Goal: Obtain resource: Download file/media

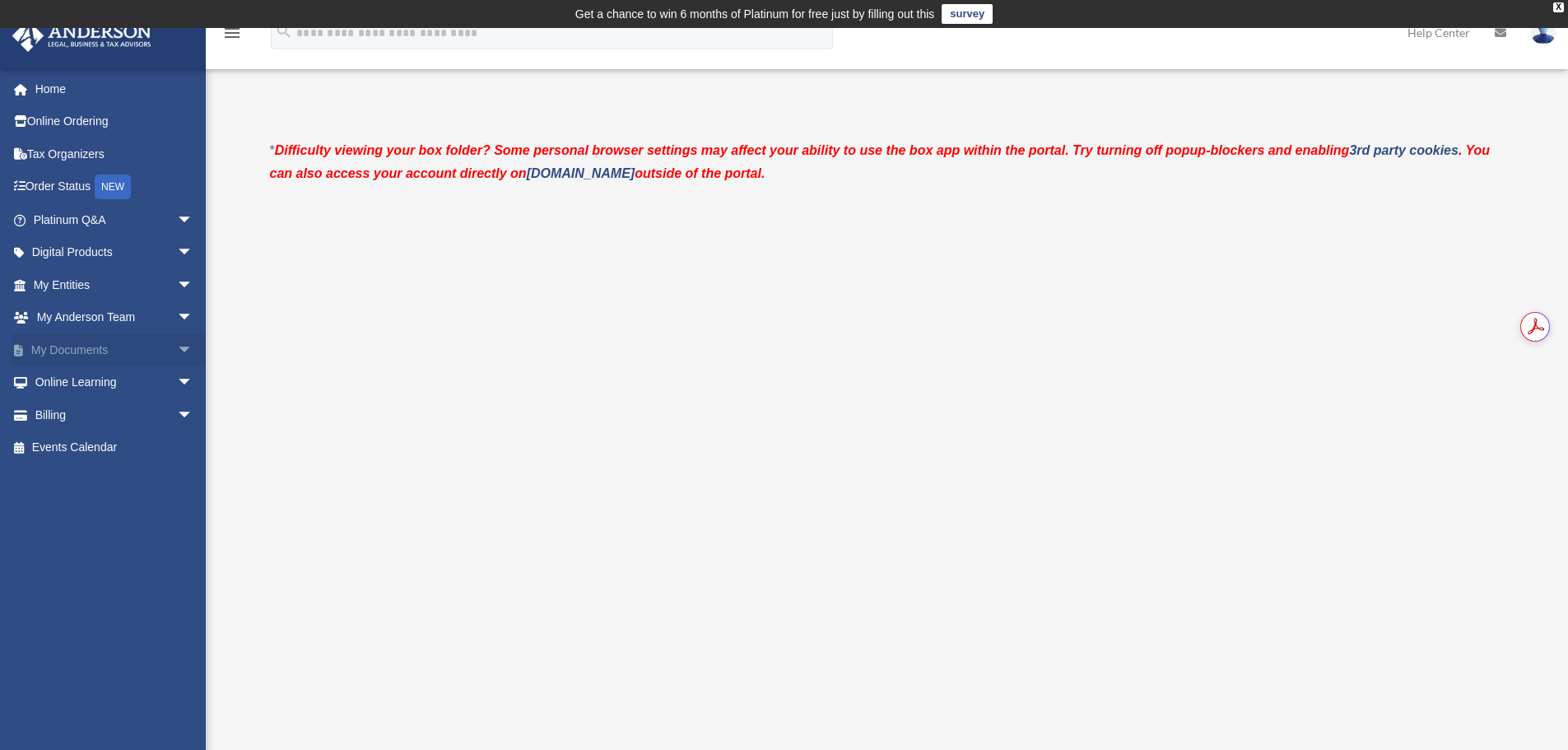
click at [64, 348] on link "My Documents arrow_drop_down" at bounding box center [115, 349] width 207 height 33
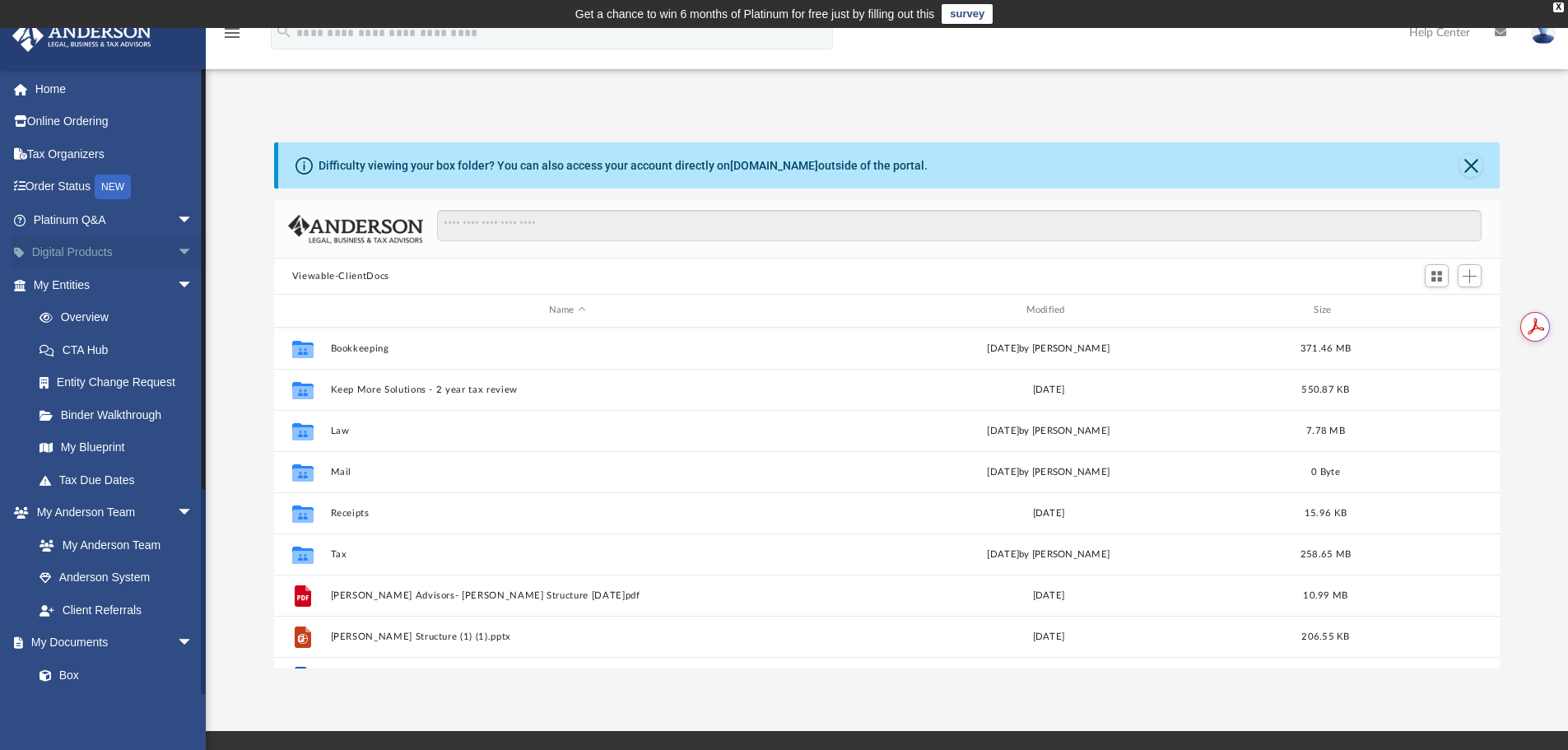
scroll to position [362, 1214]
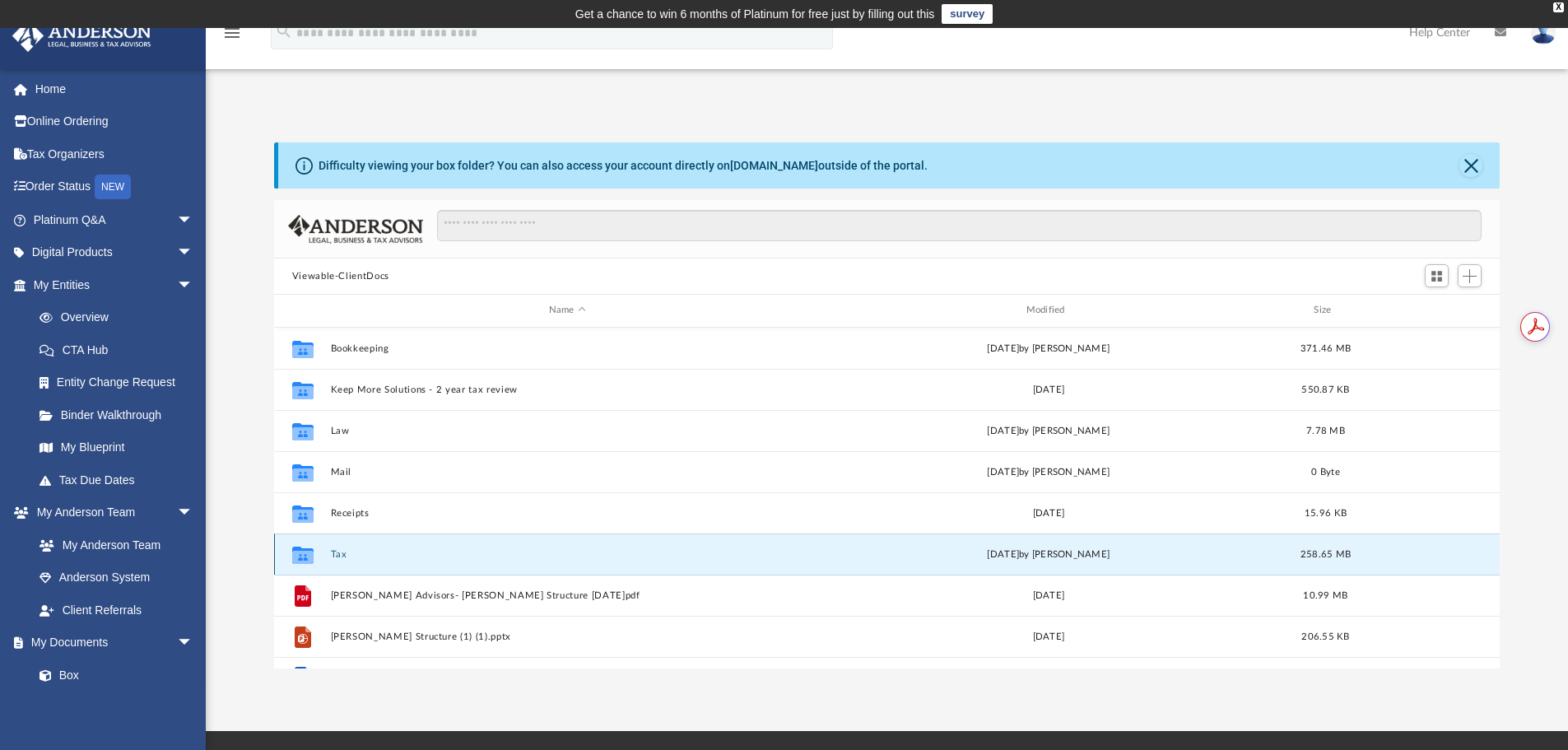
click at [336, 551] on button "Tax" at bounding box center [567, 554] width 474 height 11
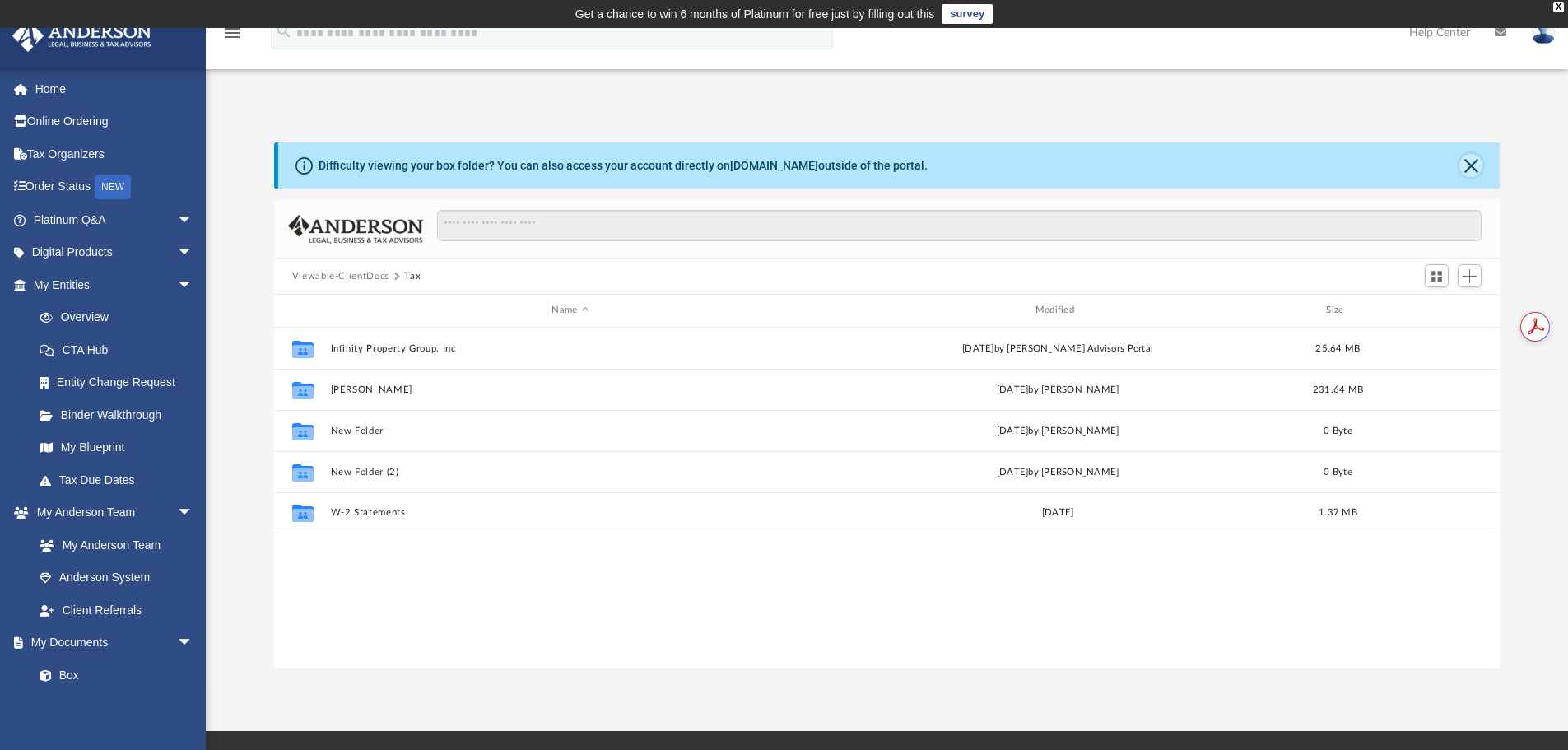
click at [1477, 161] on button "Close" at bounding box center [1471, 165] width 23 height 23
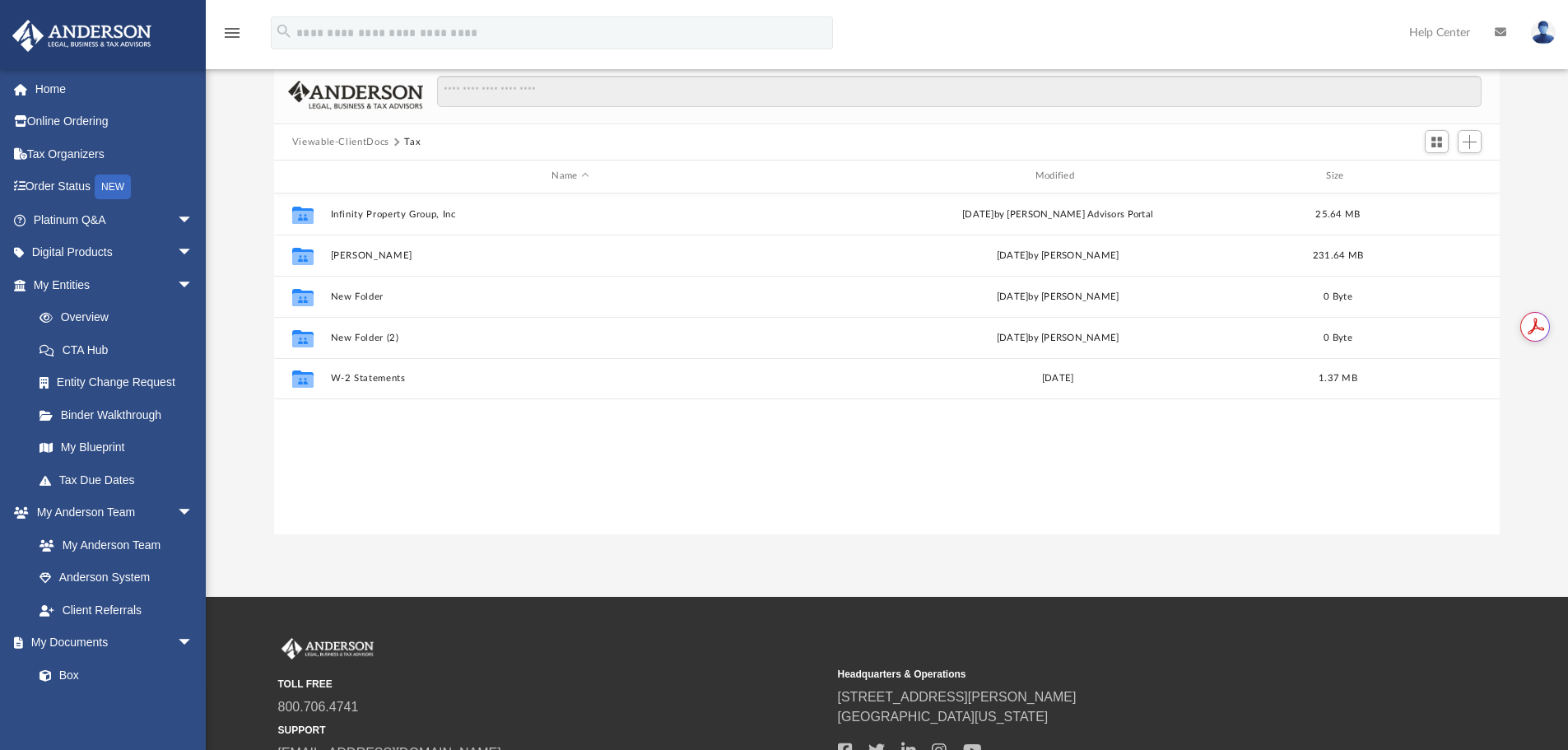
scroll to position [0, 0]
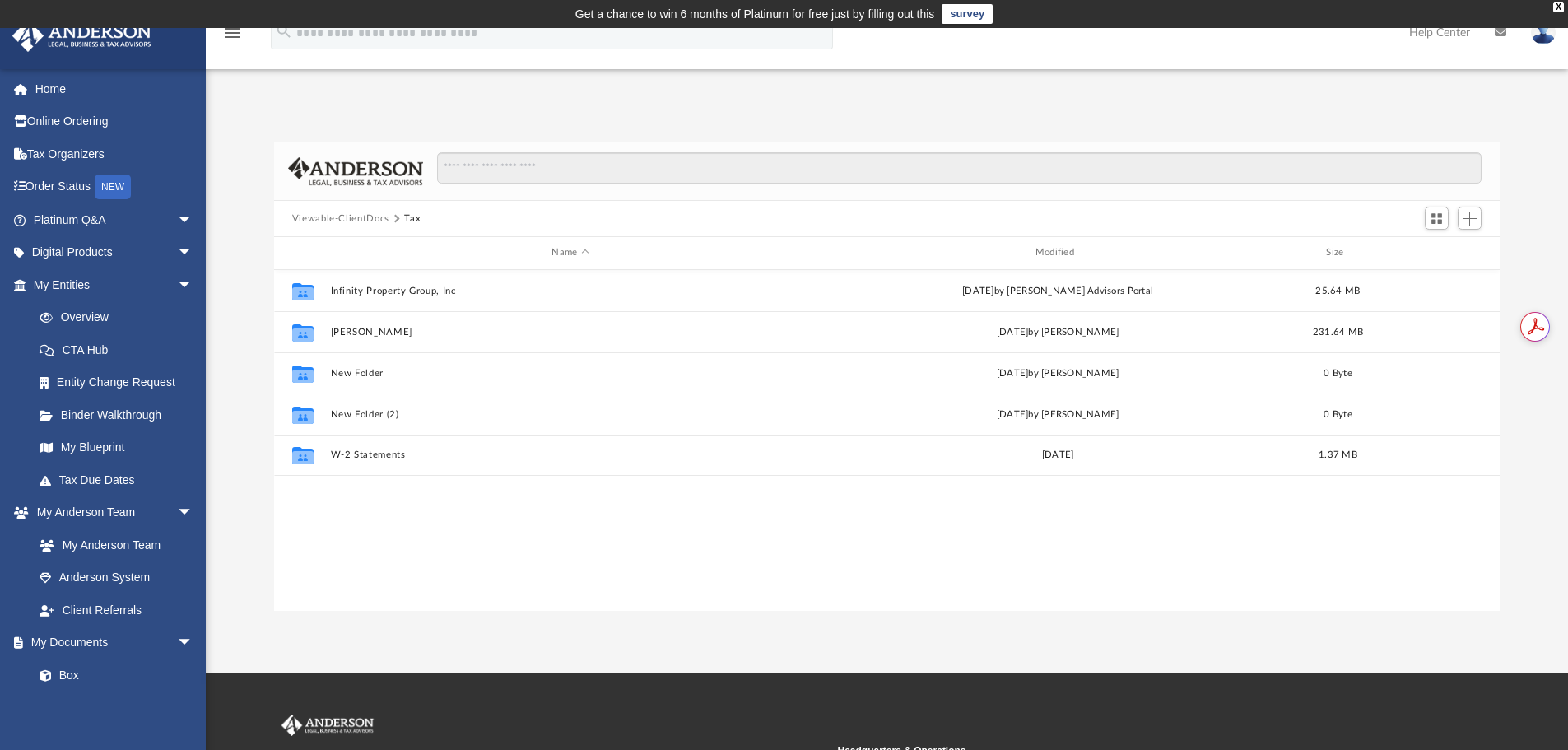
click at [360, 217] on button "Viewable-ClientDocs" at bounding box center [340, 219] width 97 height 15
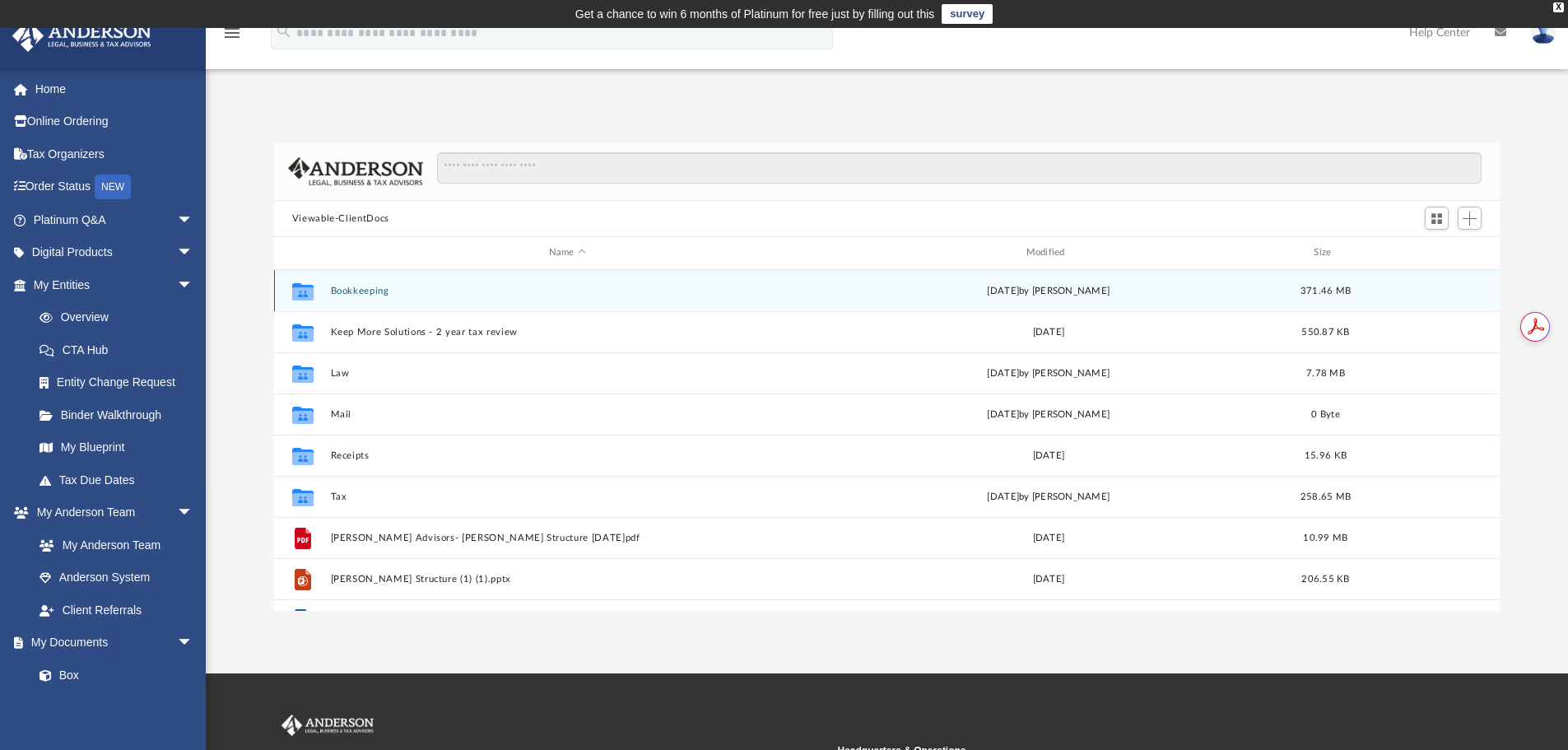
click at [361, 289] on button "Bookkeeping" at bounding box center [567, 291] width 474 height 11
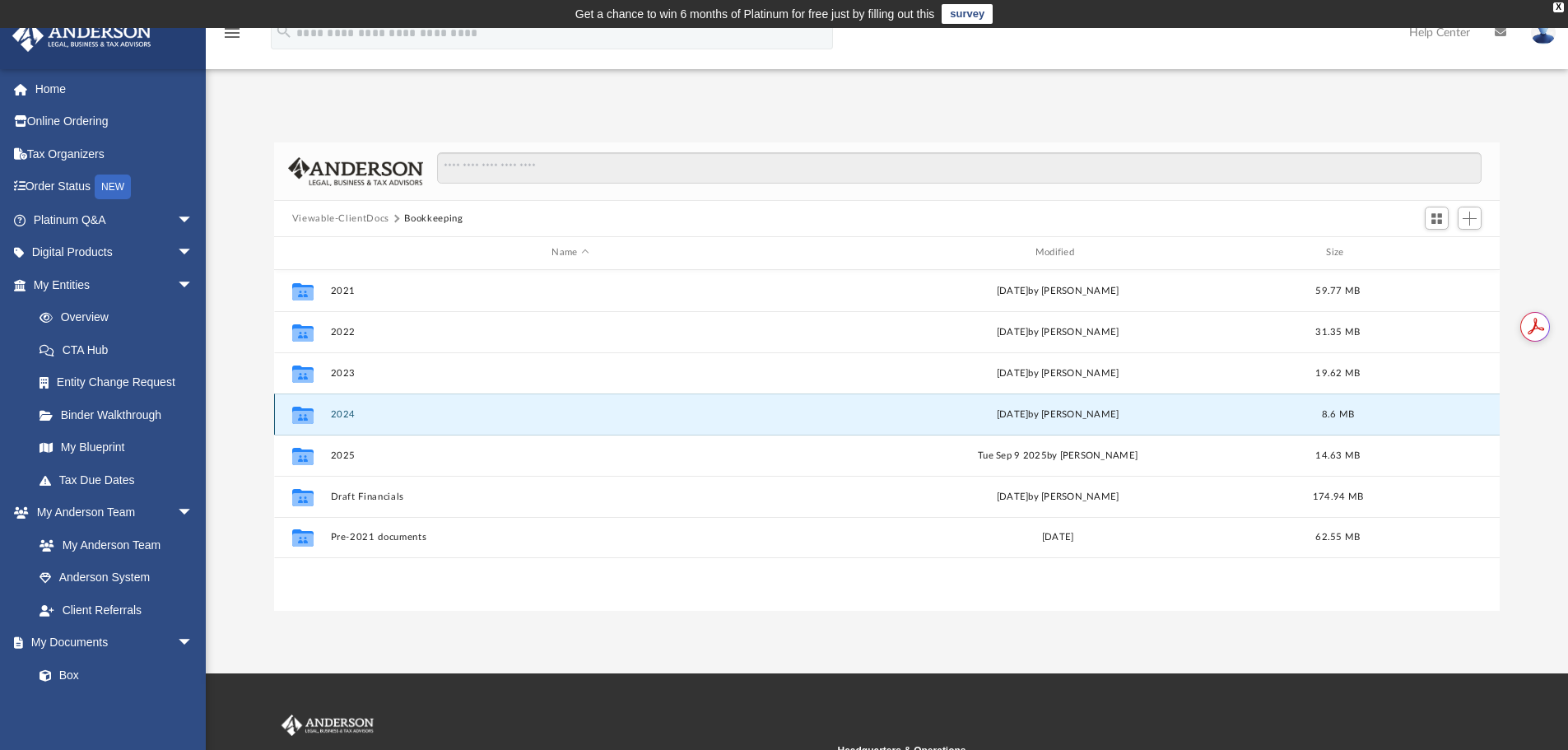
click at [338, 414] on button "2024" at bounding box center [570, 414] width 480 height 11
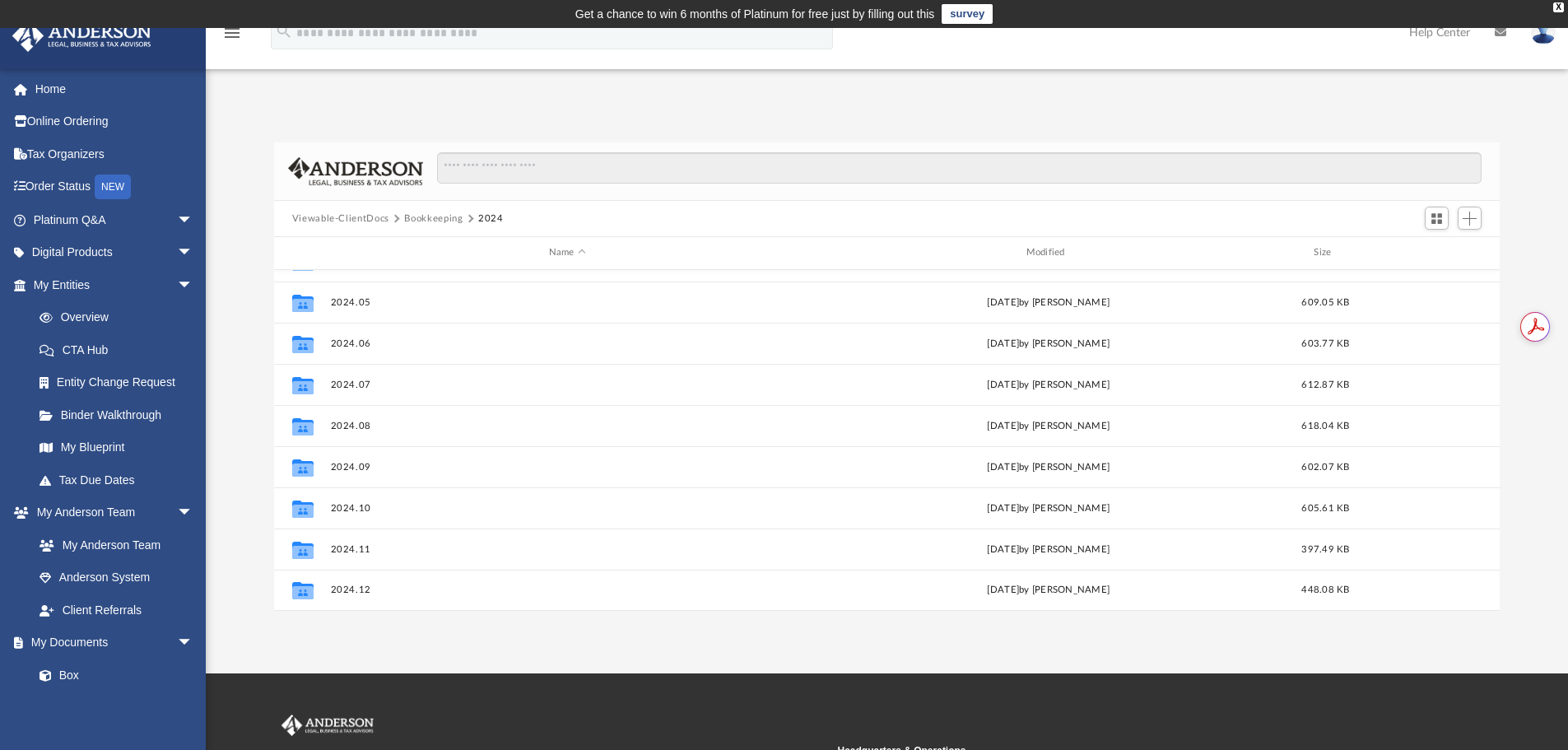
click at [340, 219] on button "Viewable-ClientDocs" at bounding box center [340, 219] width 97 height 15
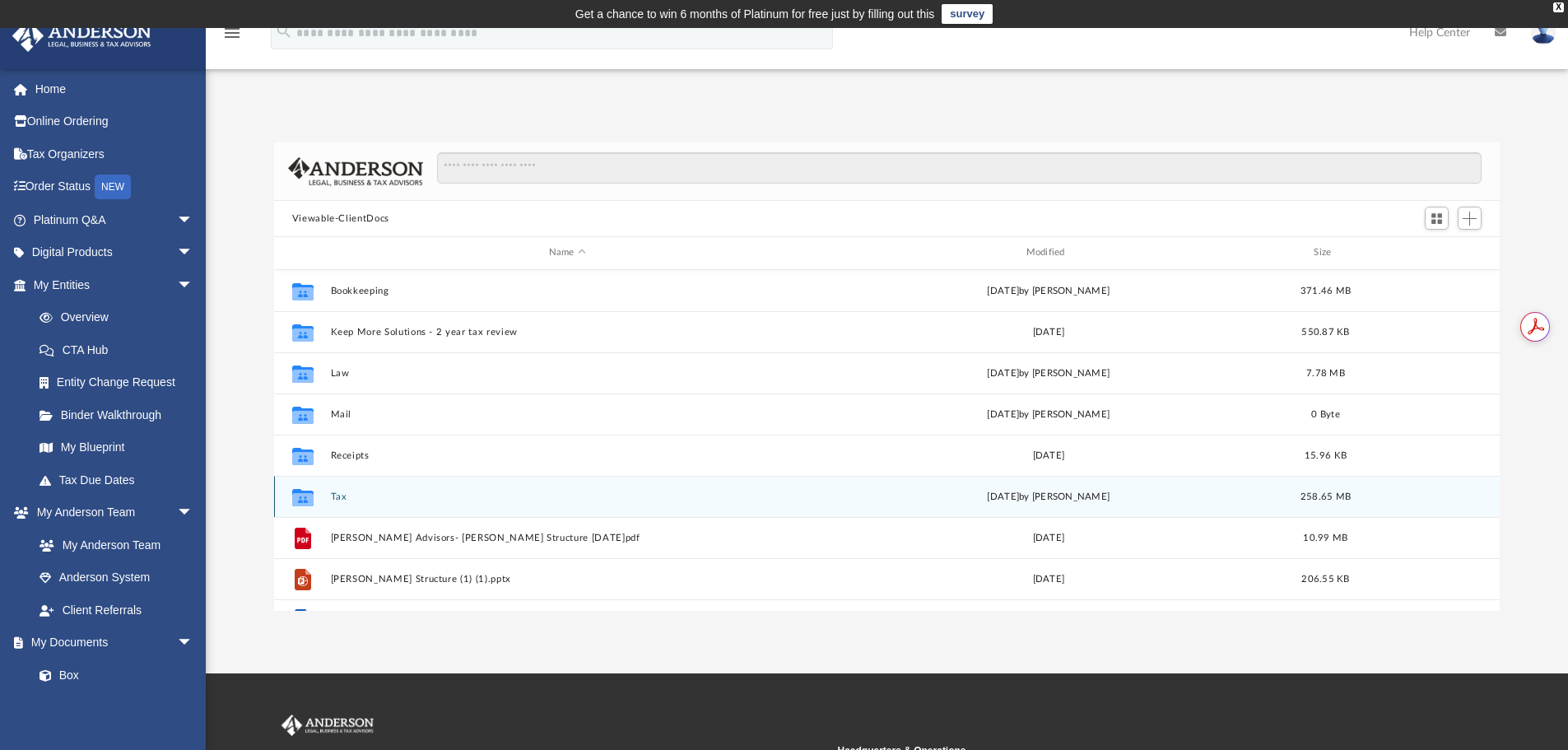
click at [333, 494] on button "Tax" at bounding box center [567, 497] width 474 height 11
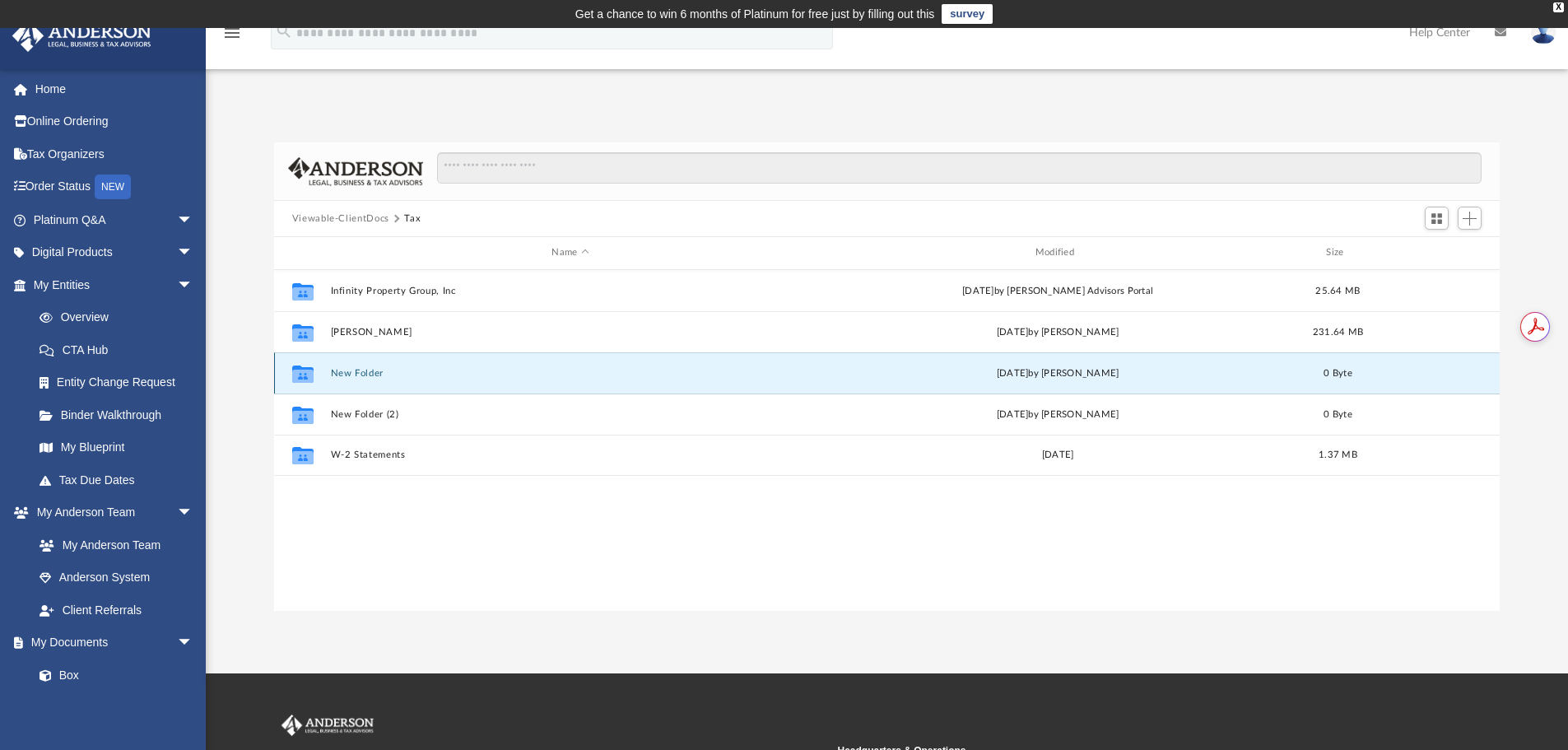
click at [351, 370] on button "New Folder" at bounding box center [570, 373] width 480 height 11
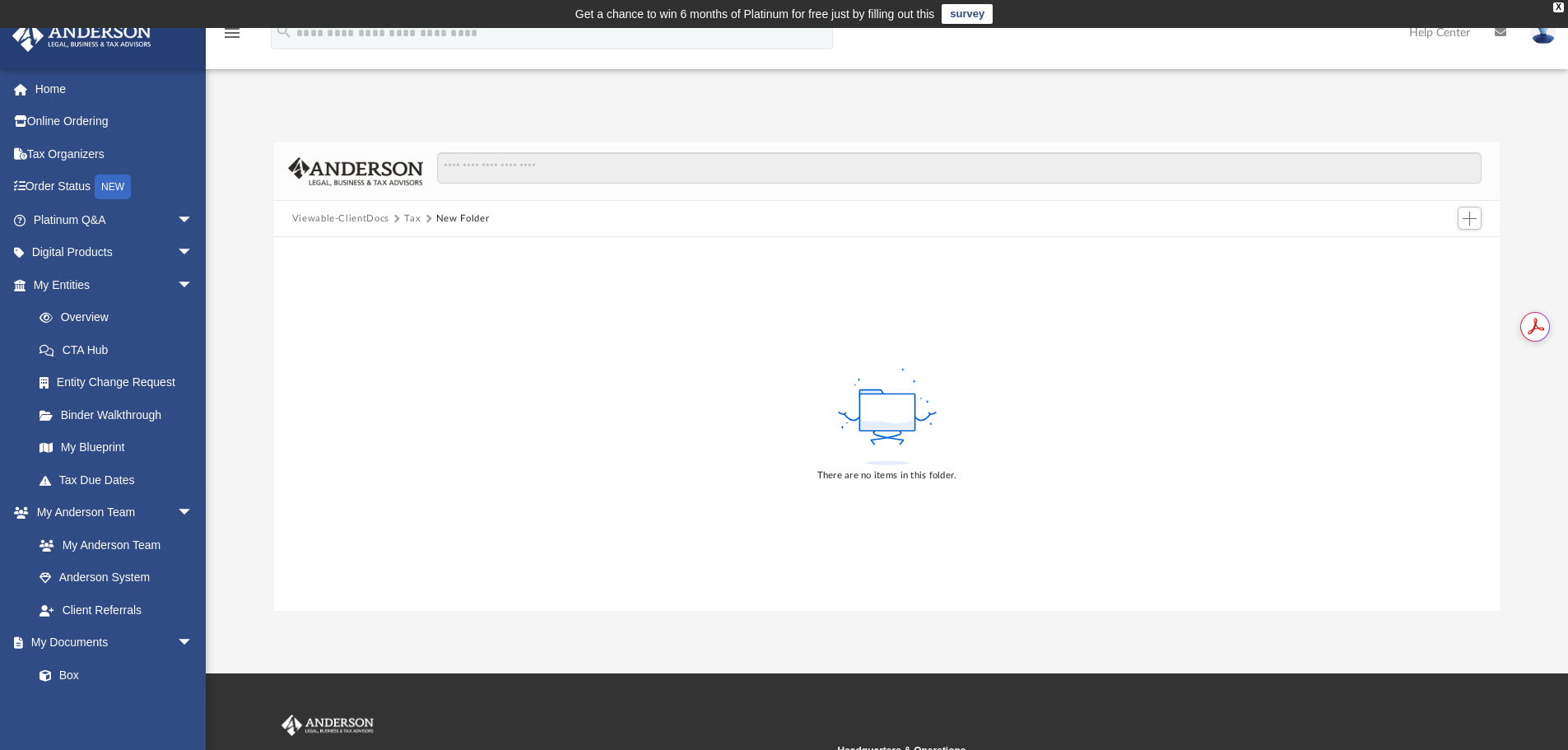
click at [345, 218] on button "Viewable-ClientDocs" at bounding box center [340, 219] width 97 height 15
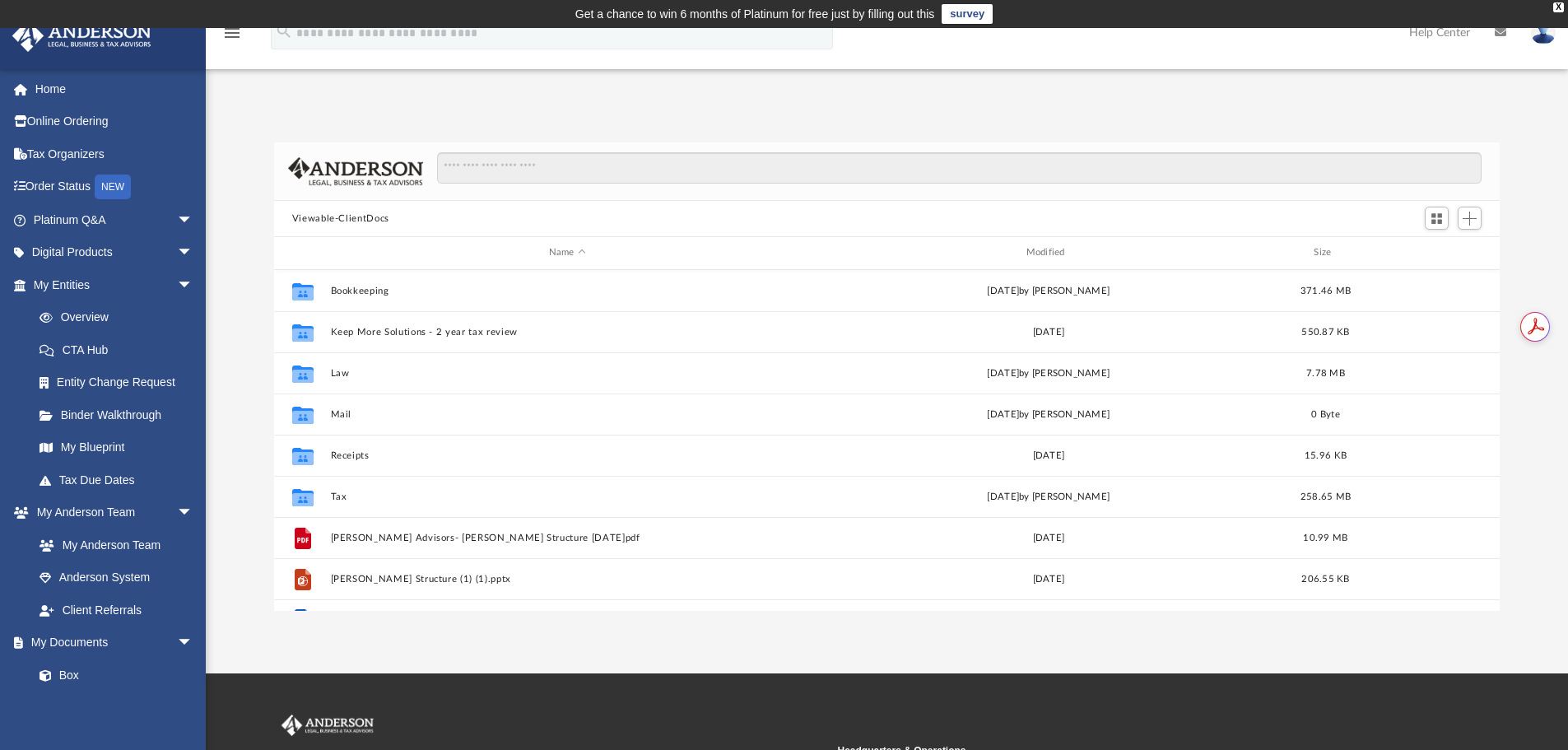
scroll to position [362, 1214]
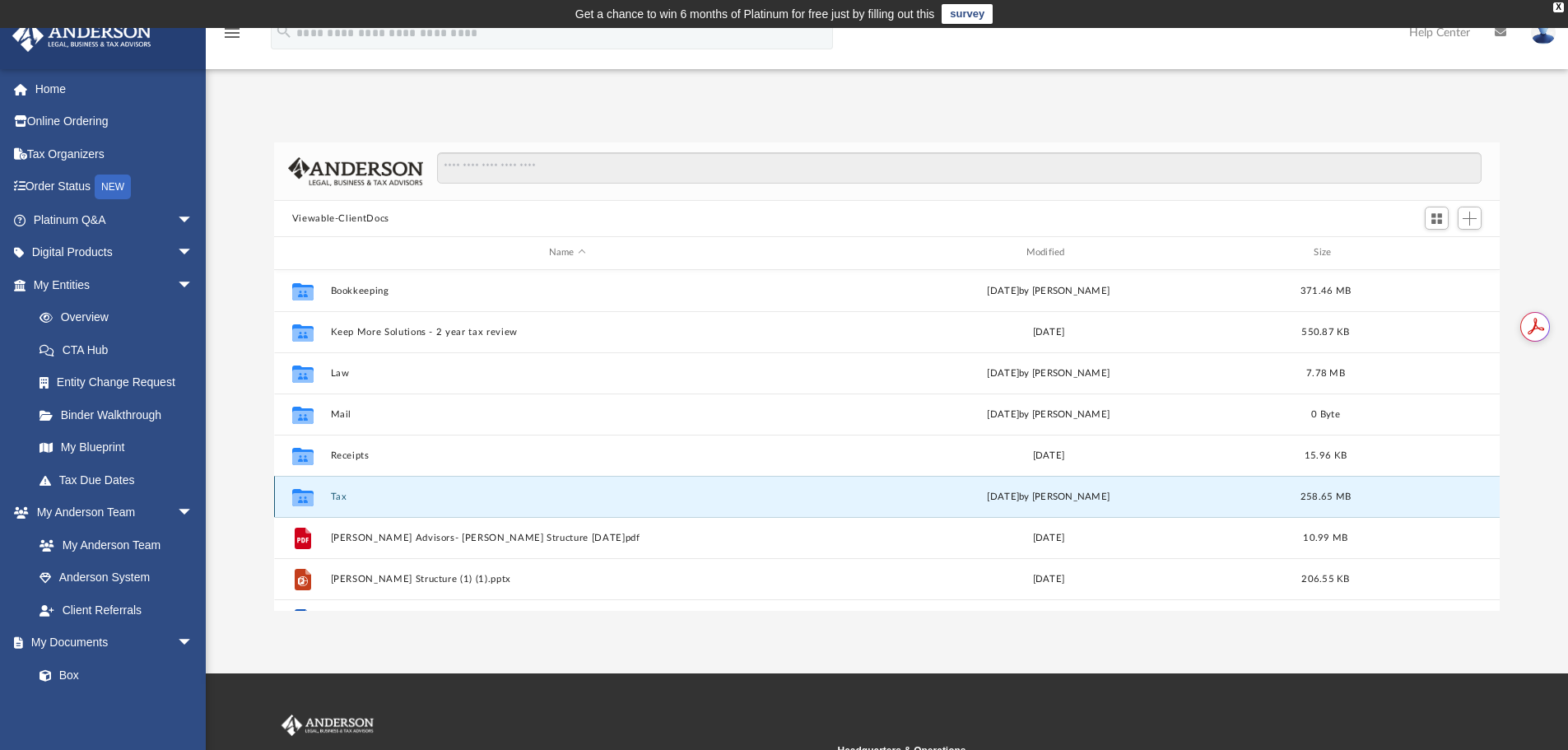
click at [338, 498] on button "Tax" at bounding box center [567, 497] width 474 height 11
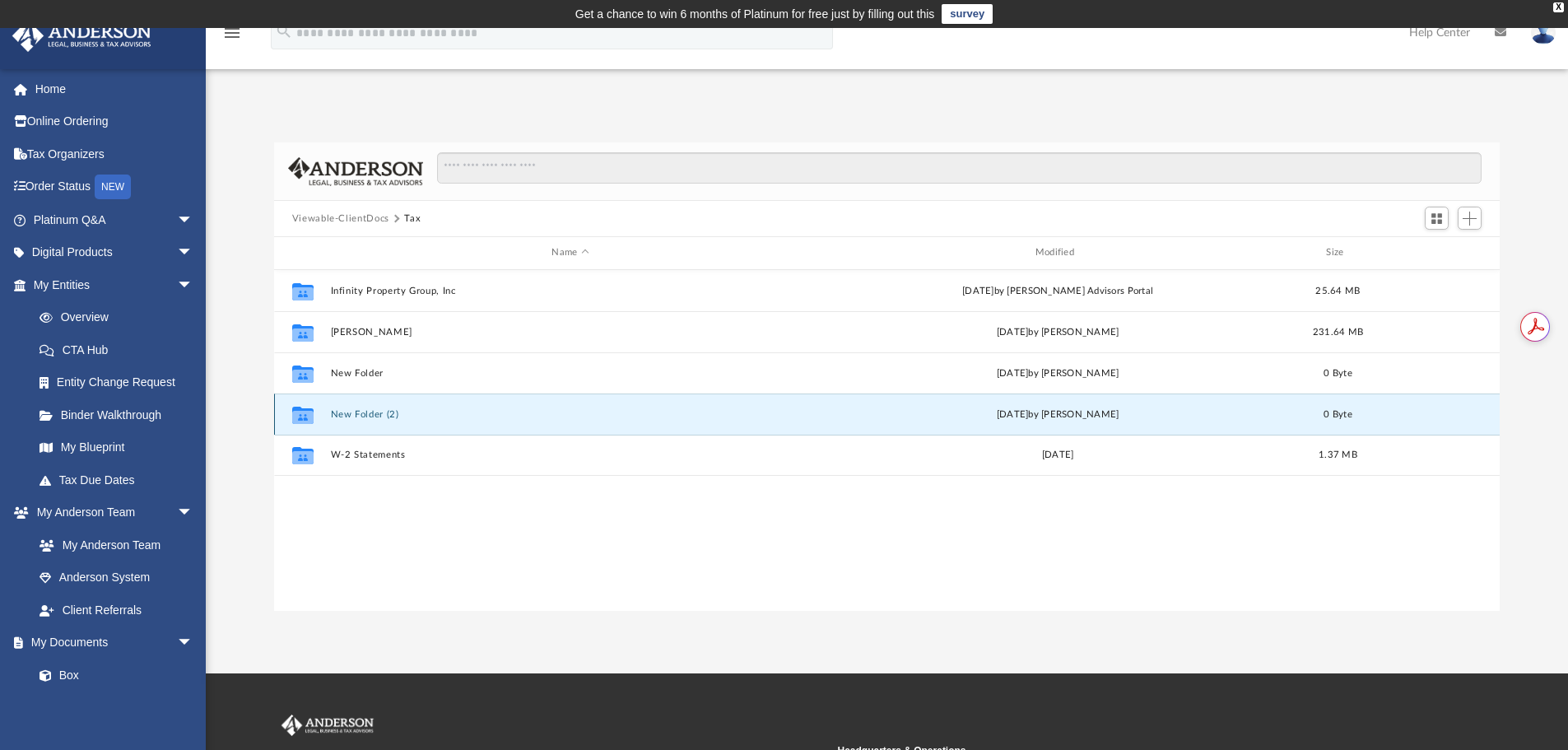
click at [349, 412] on button "New Folder (2)" at bounding box center [570, 414] width 480 height 11
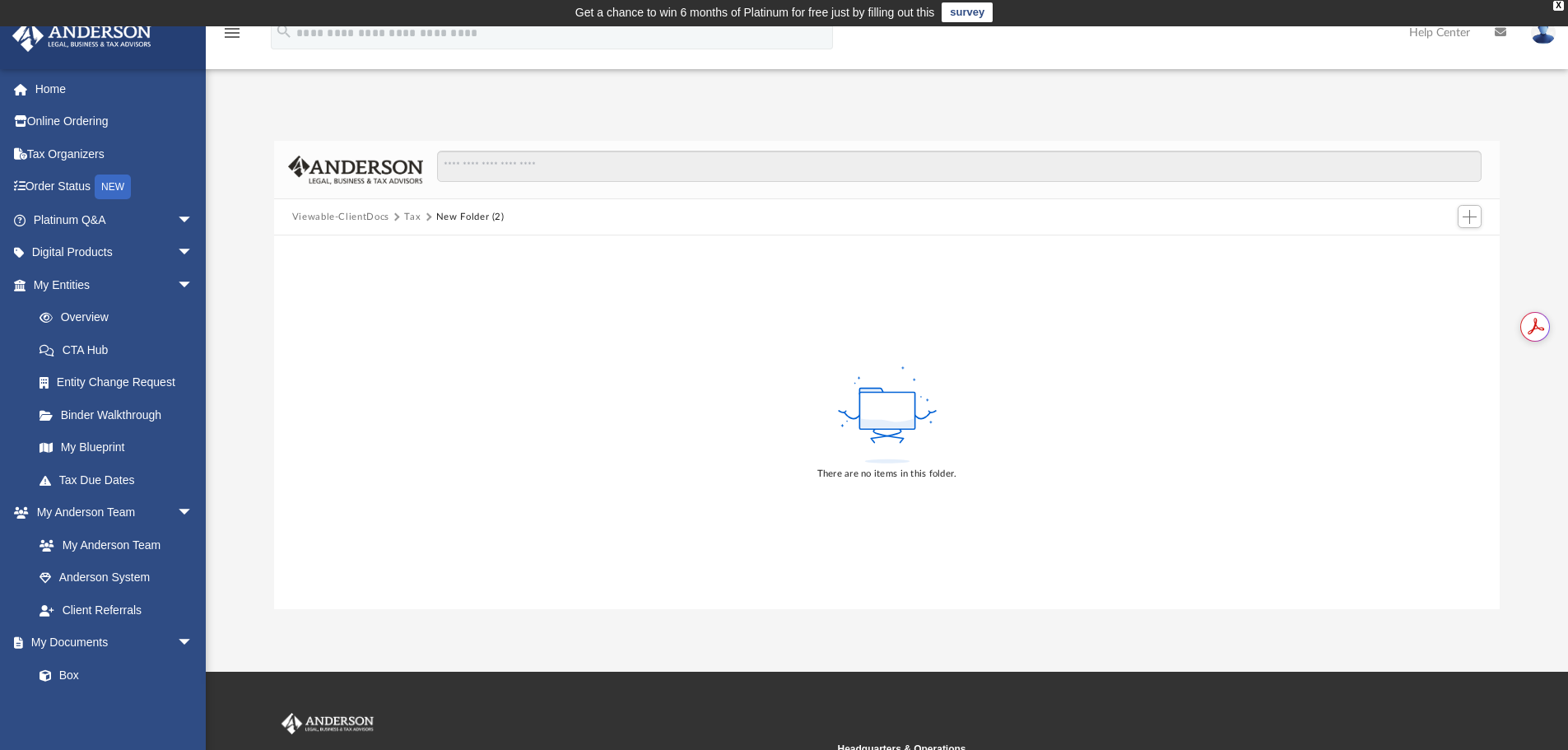
scroll to position [0, 0]
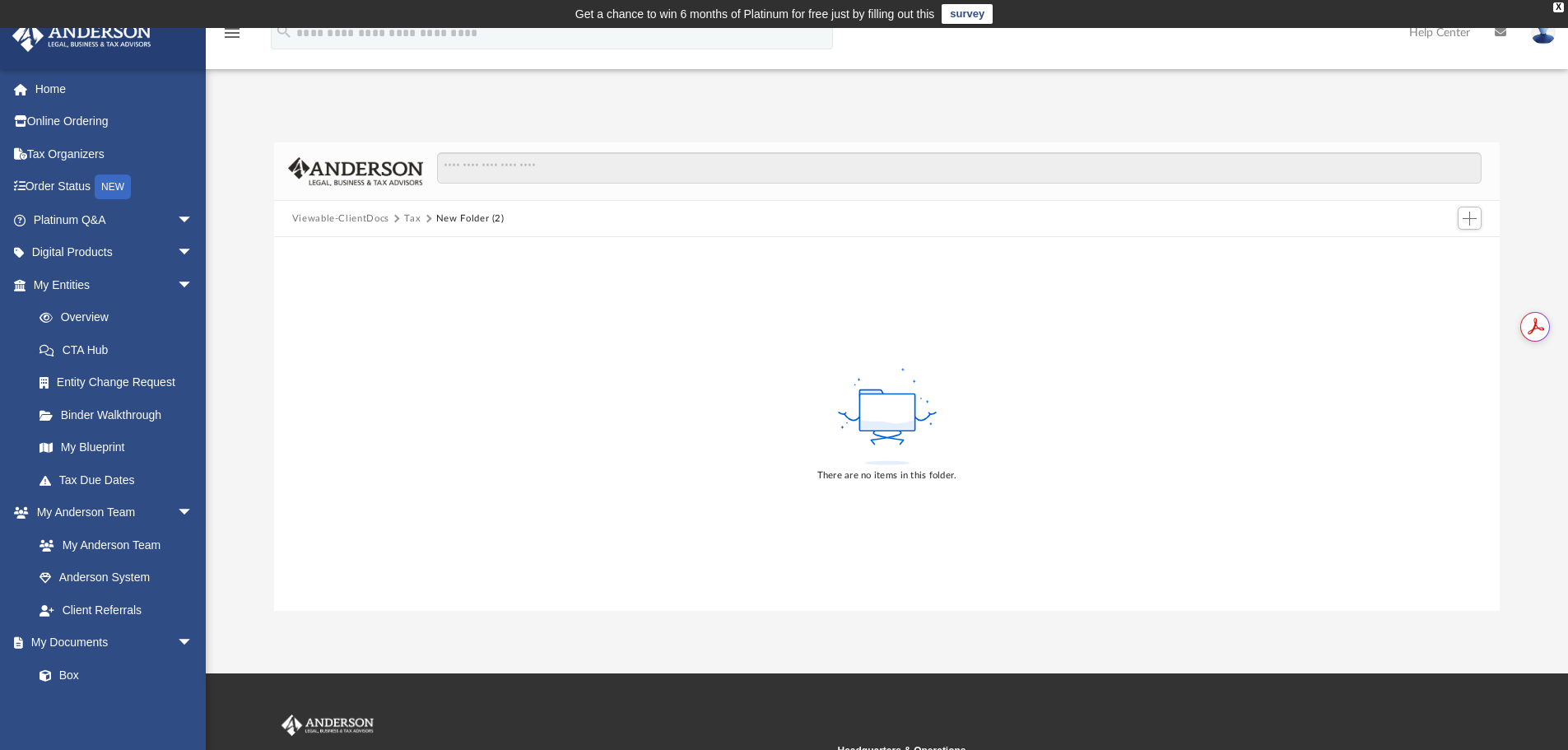
click at [338, 218] on button "Viewable-ClientDocs" at bounding box center [340, 219] width 97 height 15
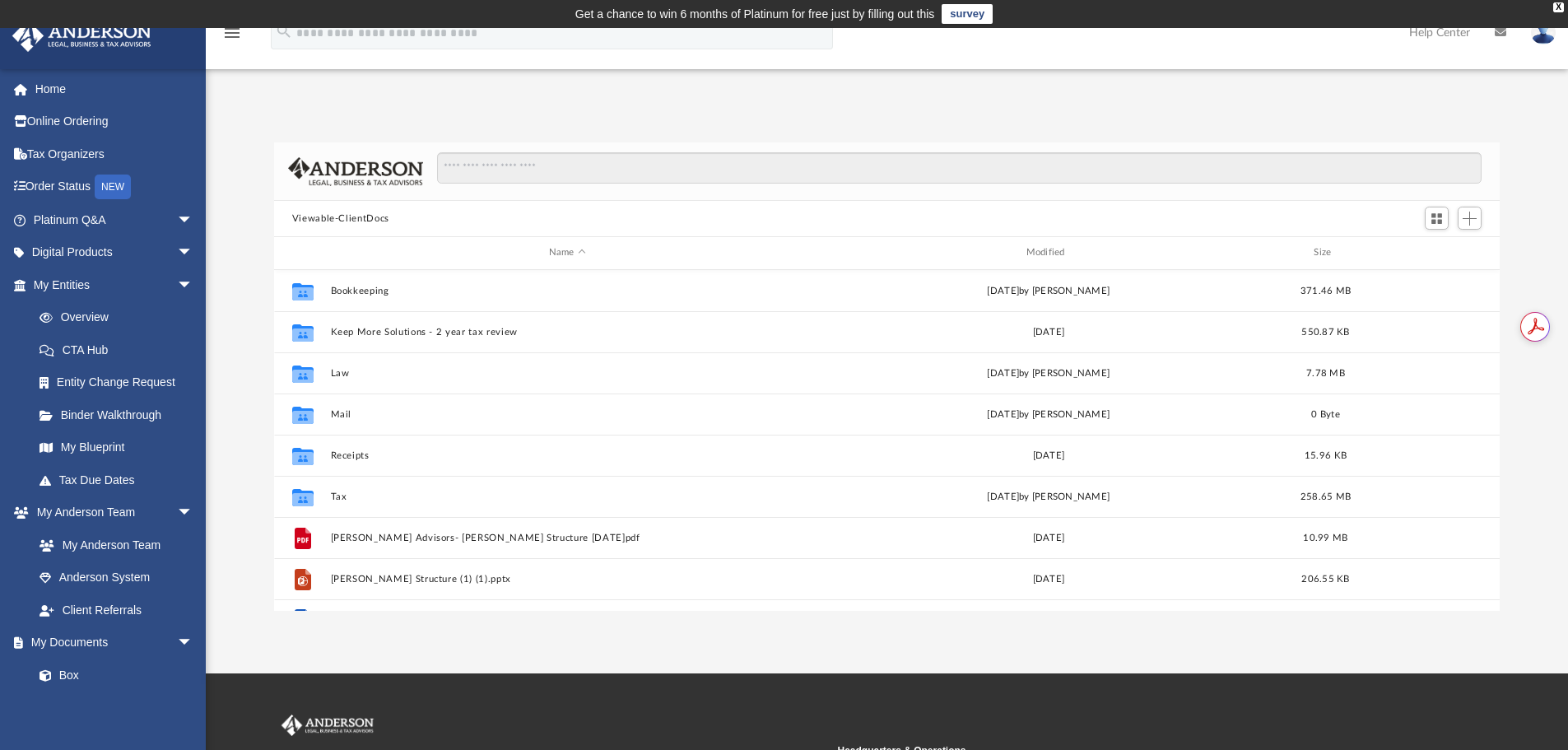
scroll to position [362, 1214]
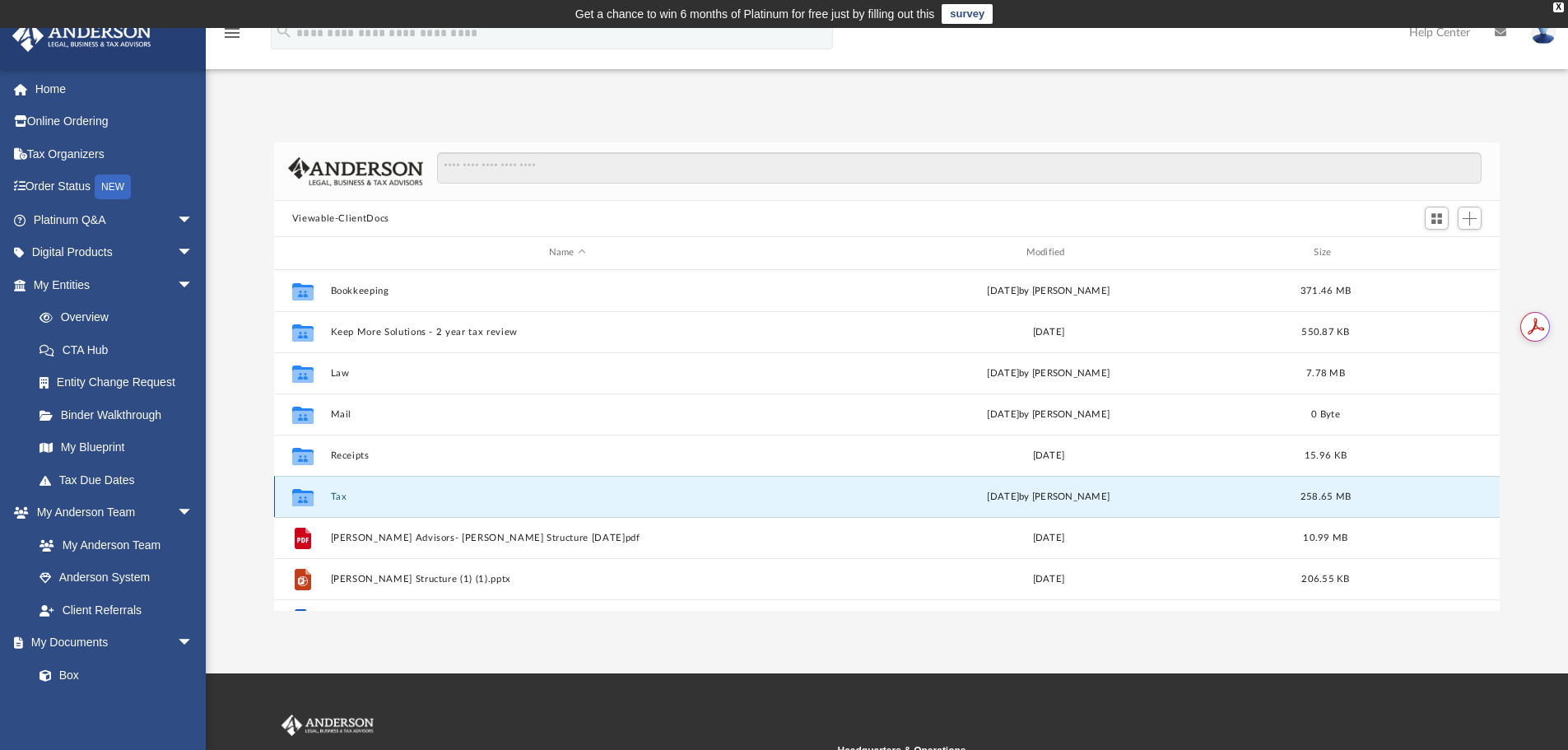
click at [338, 493] on button "Tax" at bounding box center [567, 497] width 474 height 11
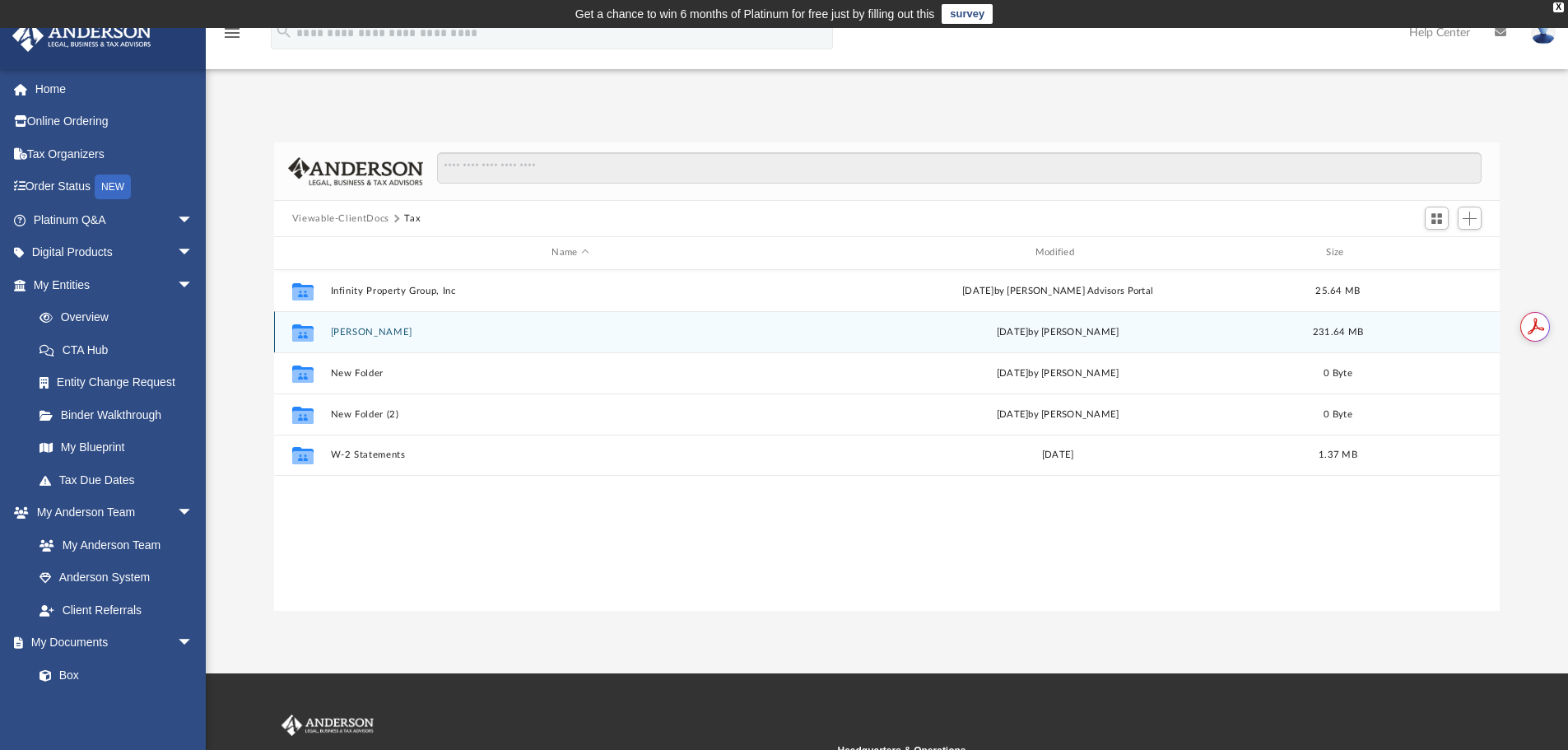
click at [347, 330] on button "LeBlanc, Jean" at bounding box center [570, 332] width 480 height 11
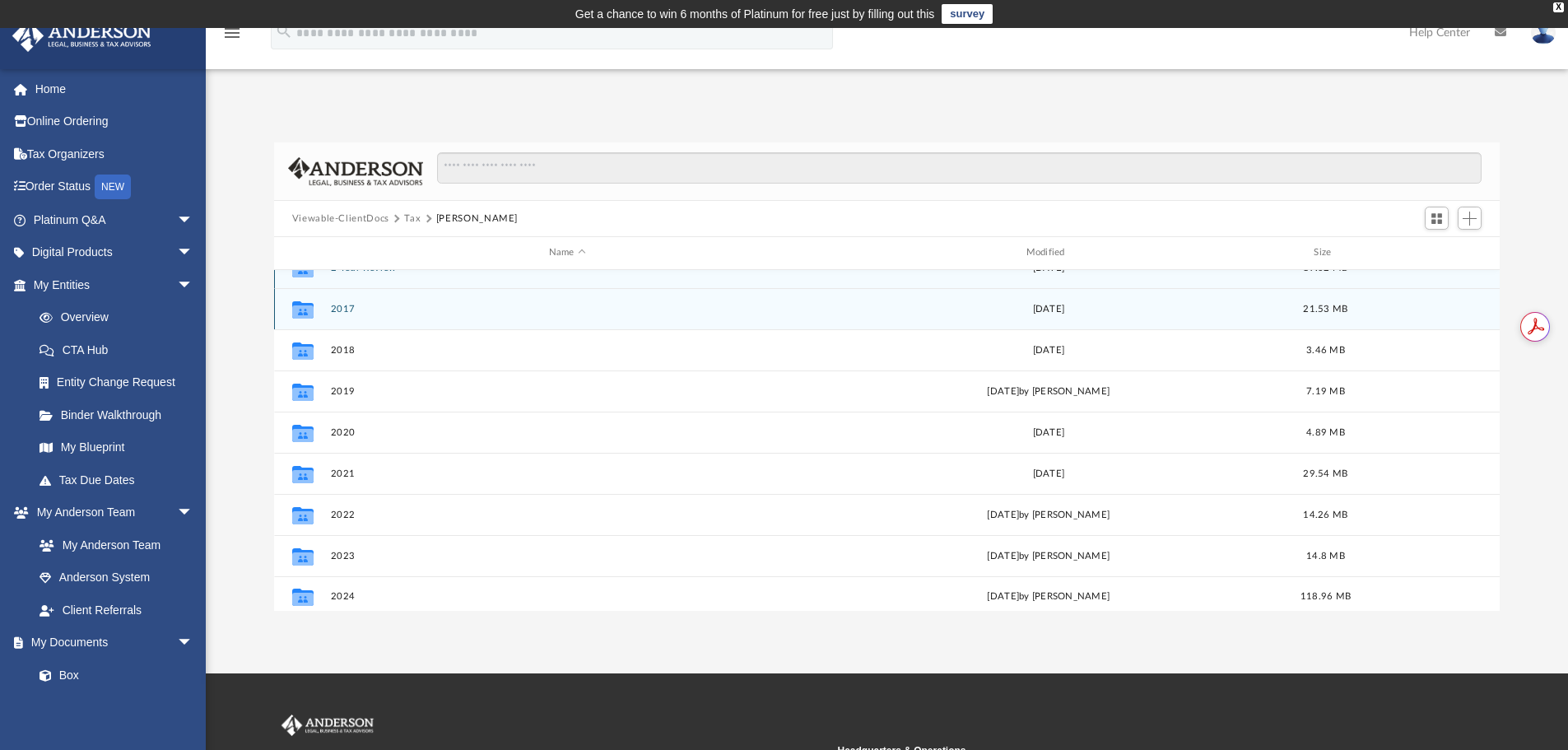
scroll to position [29, 0]
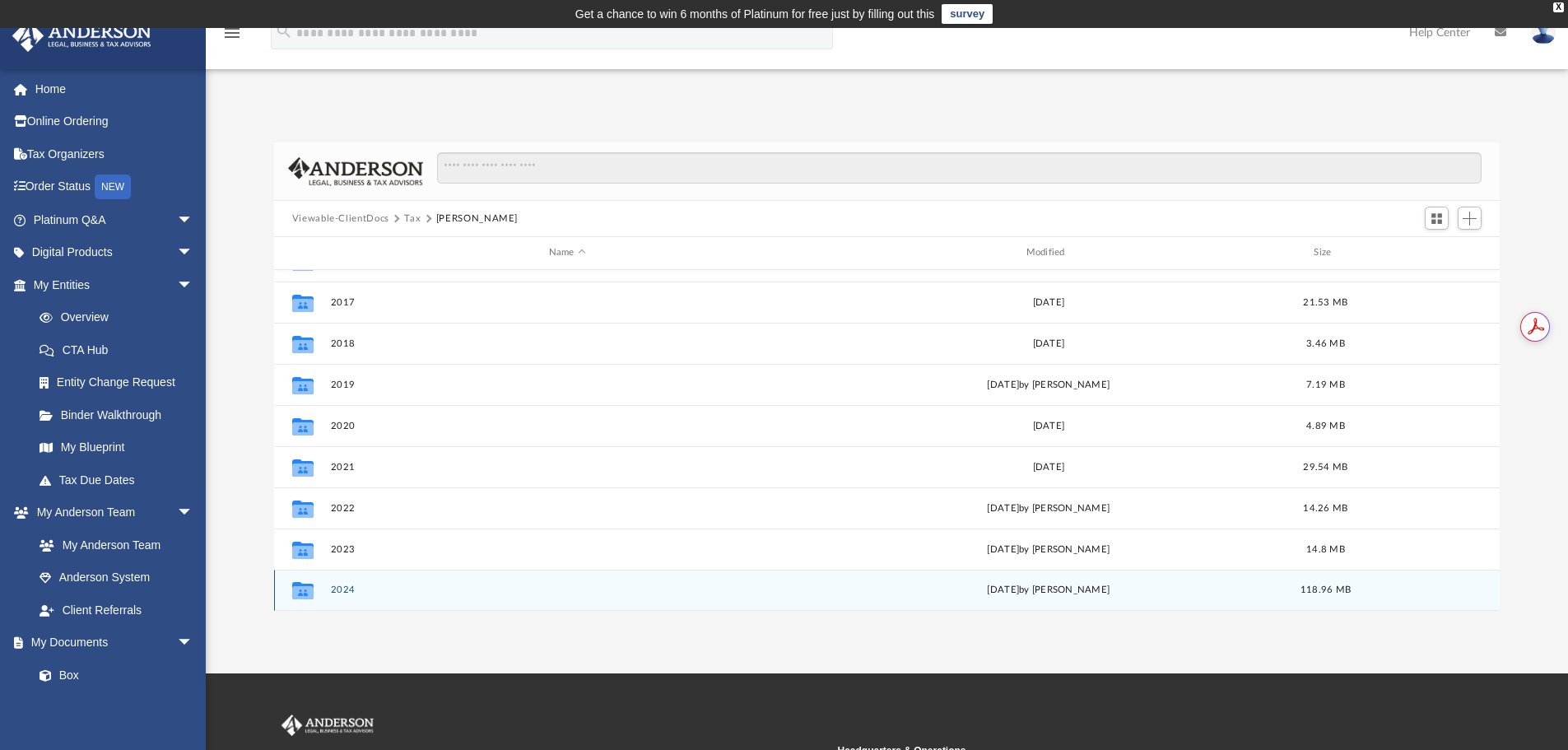
click at [340, 588] on button "2024" at bounding box center [567, 590] width 474 height 11
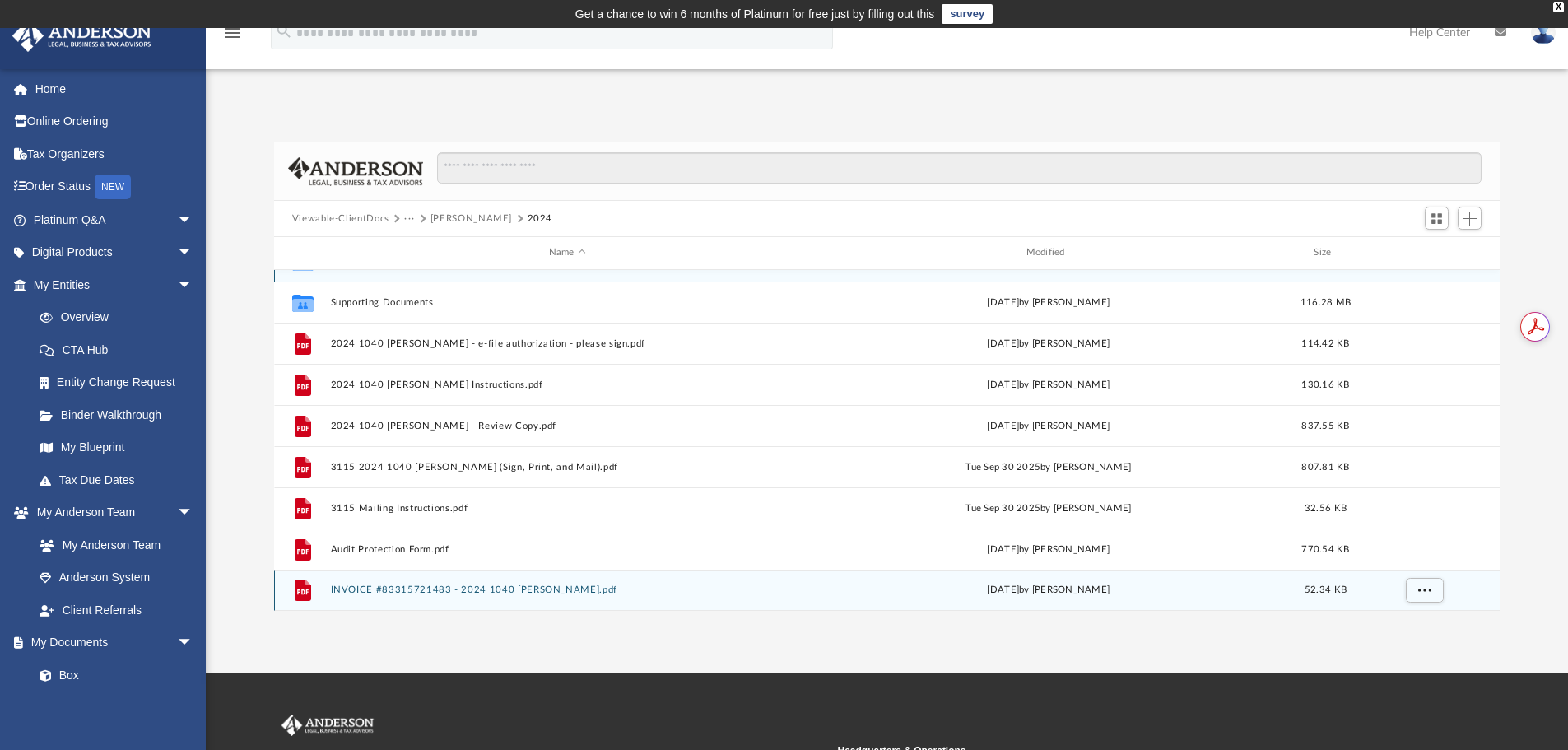
scroll to position [0, 0]
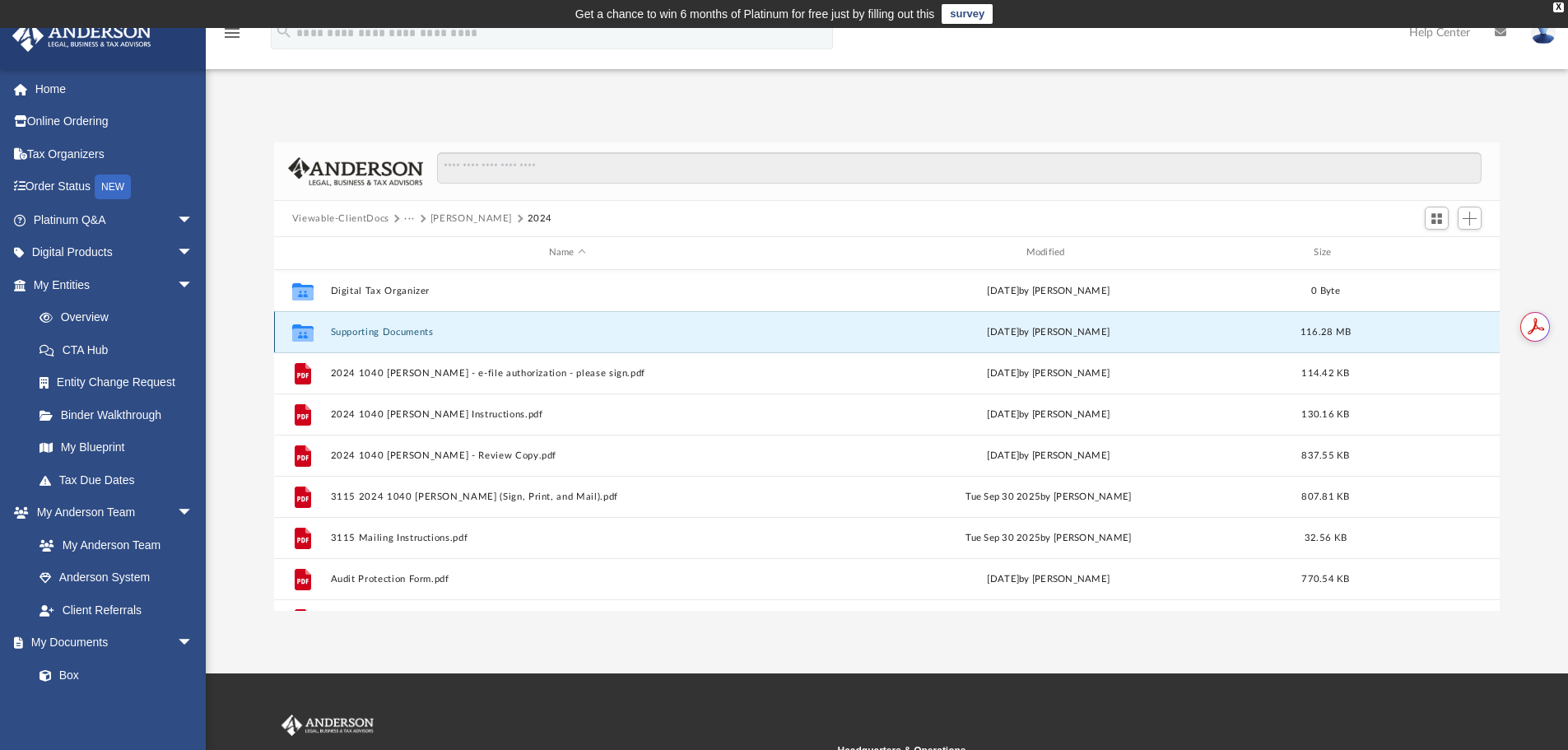
click at [356, 331] on button "Supporting Documents" at bounding box center [567, 332] width 474 height 11
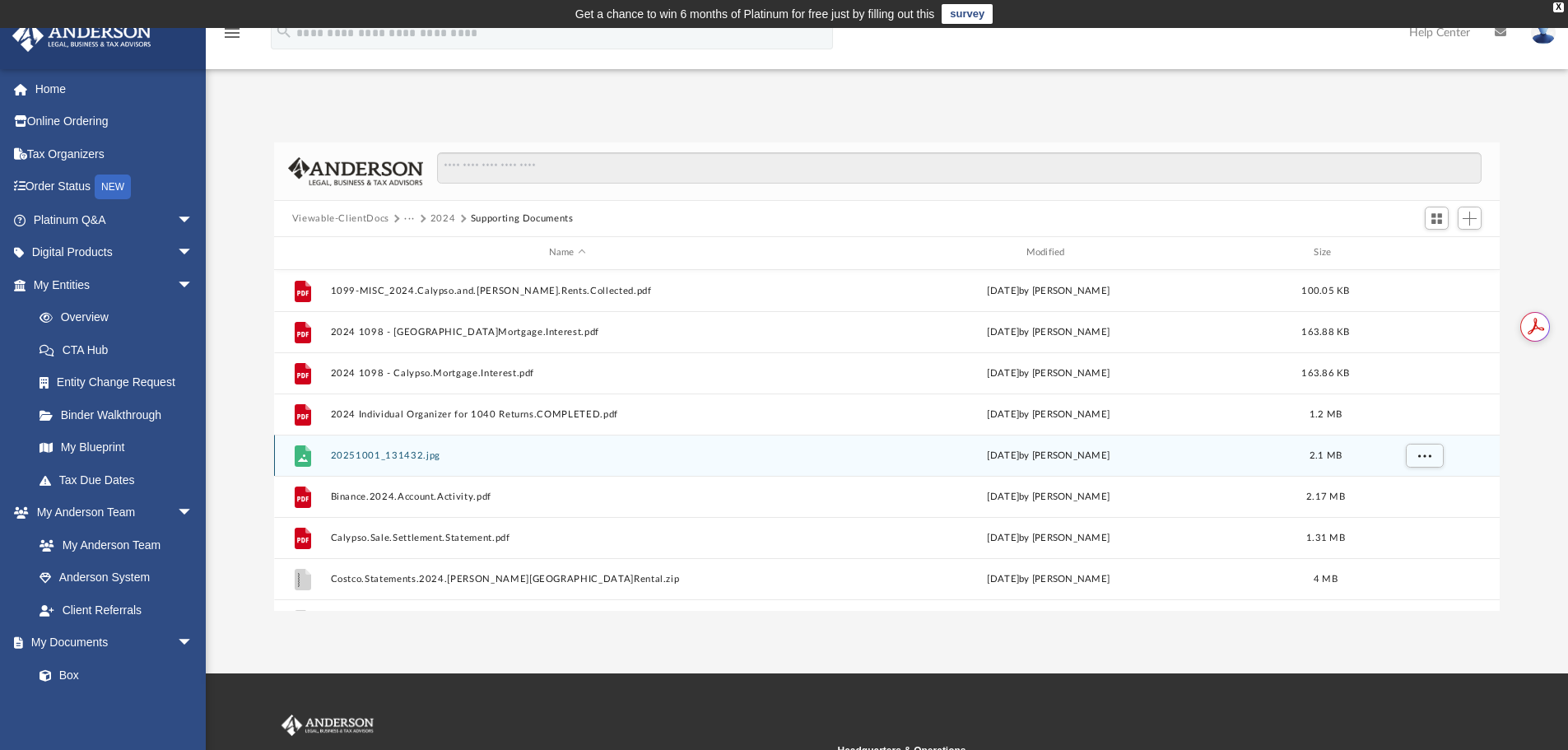
click at [366, 455] on button "20251001_131432.jpg" at bounding box center [567, 455] width 474 height 11
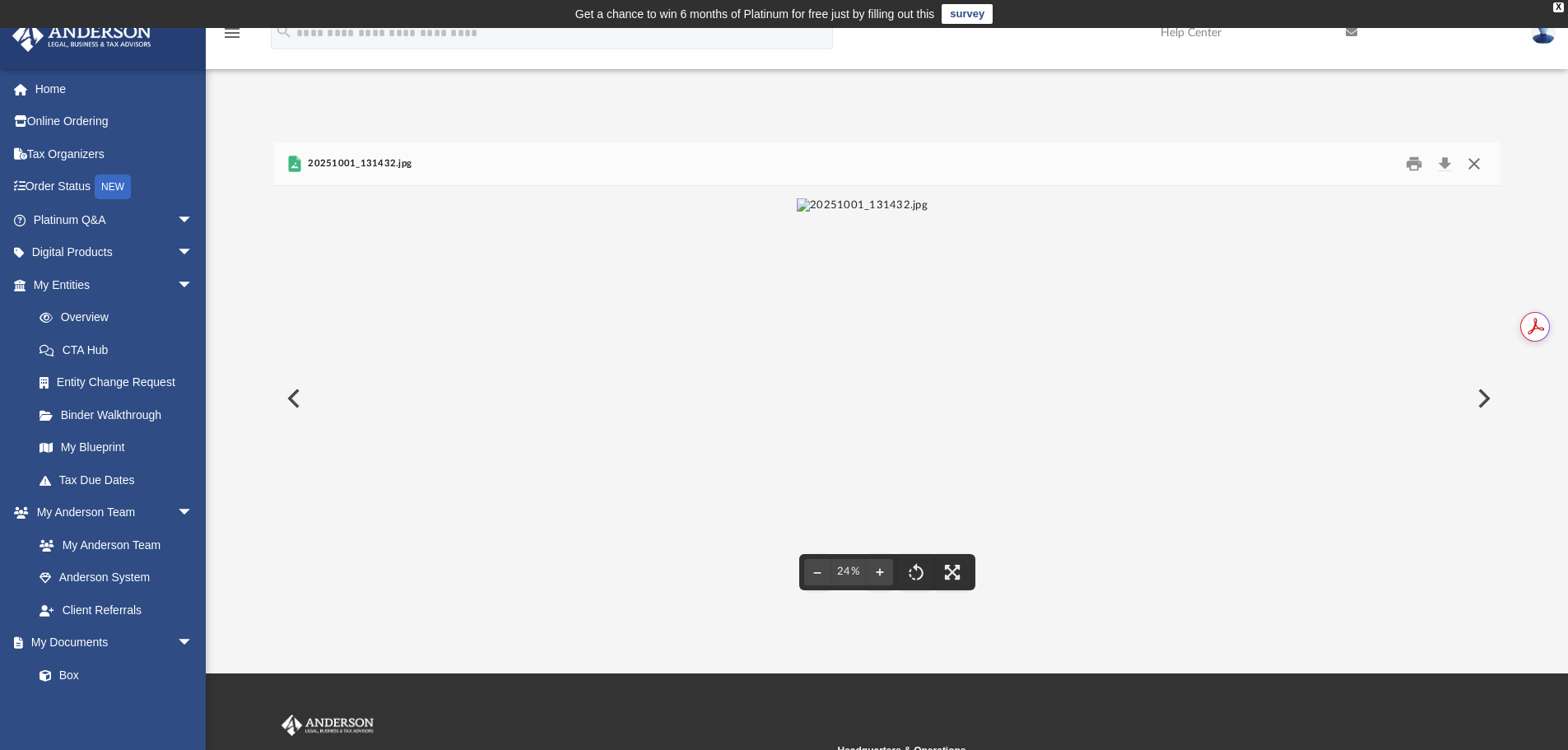
click at [1476, 164] on button "Close" at bounding box center [1475, 165] width 29 height 26
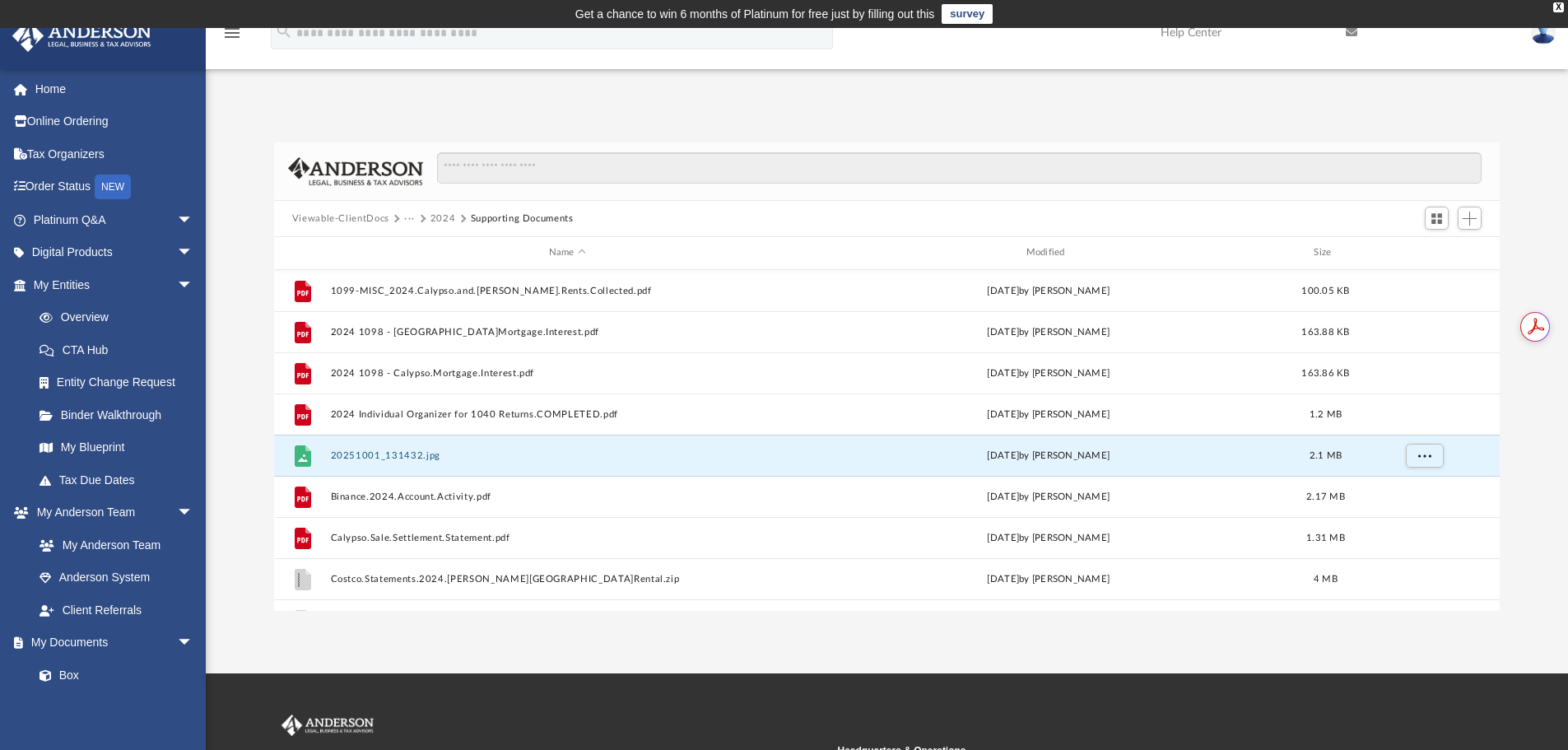
click at [441, 217] on button "2024" at bounding box center [444, 219] width 26 height 15
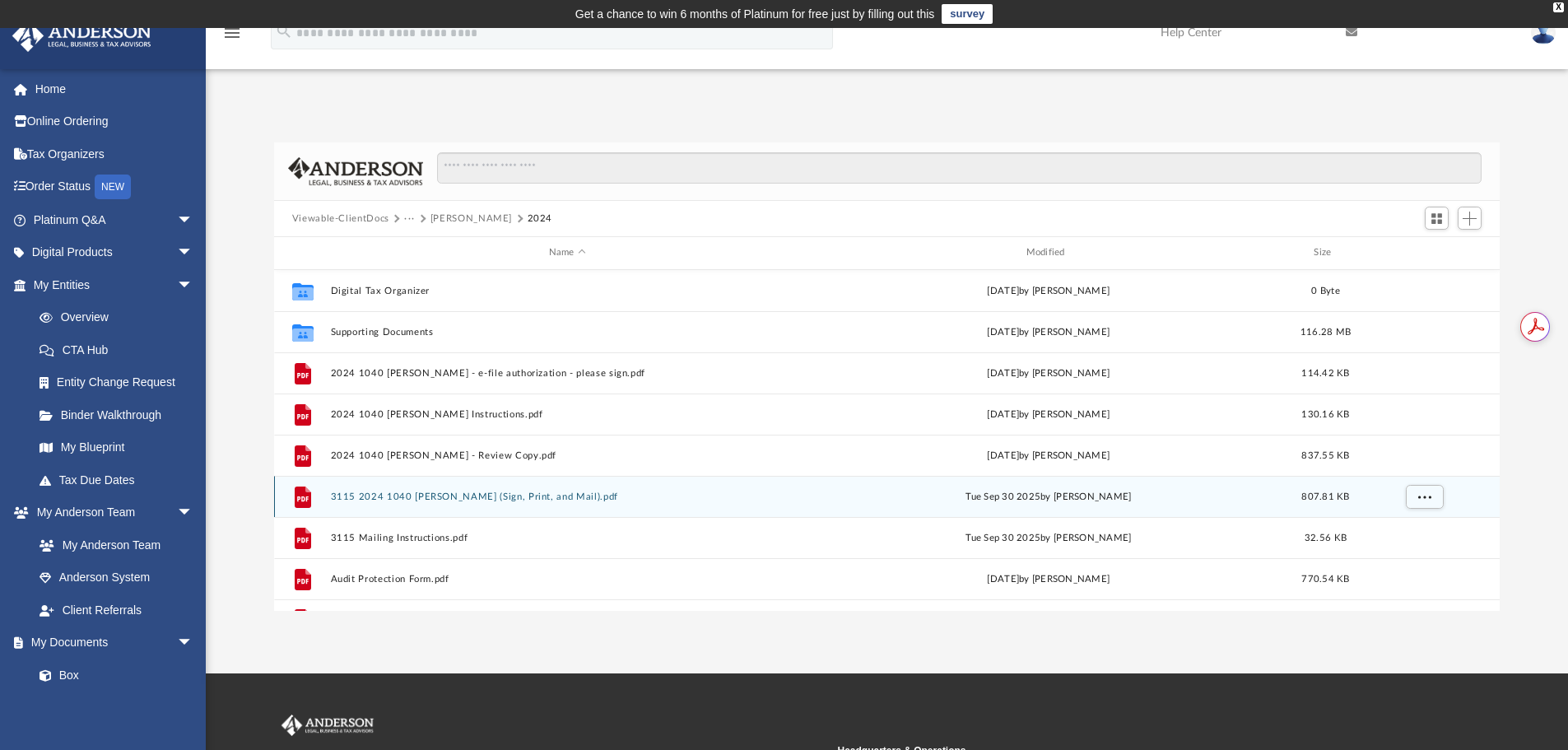
click at [463, 496] on button "3115 2024 1040 LeBlanc, Jean (Sign, Print, and Mail).pdf" at bounding box center [567, 497] width 474 height 11
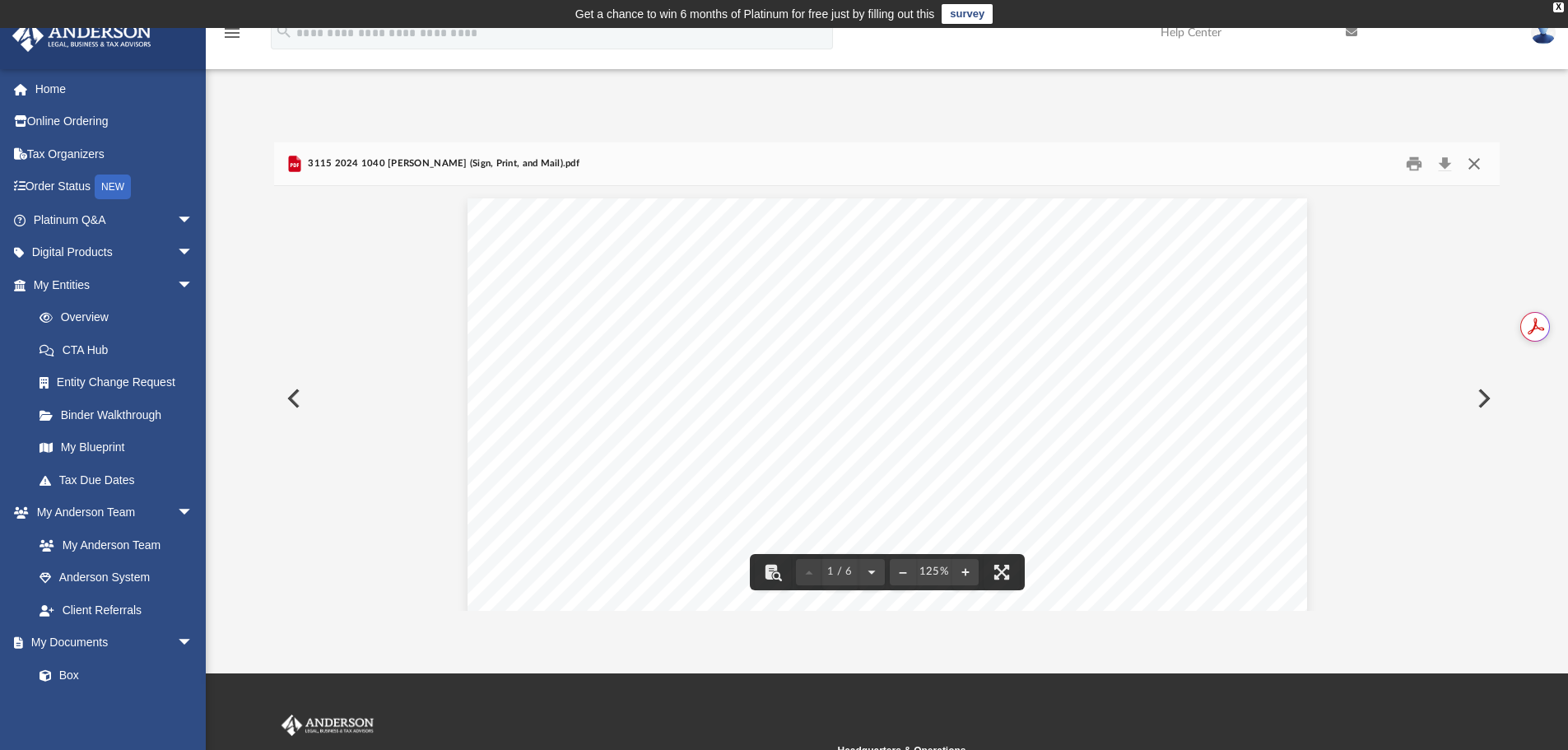
click at [1474, 162] on button "Close" at bounding box center [1475, 165] width 29 height 26
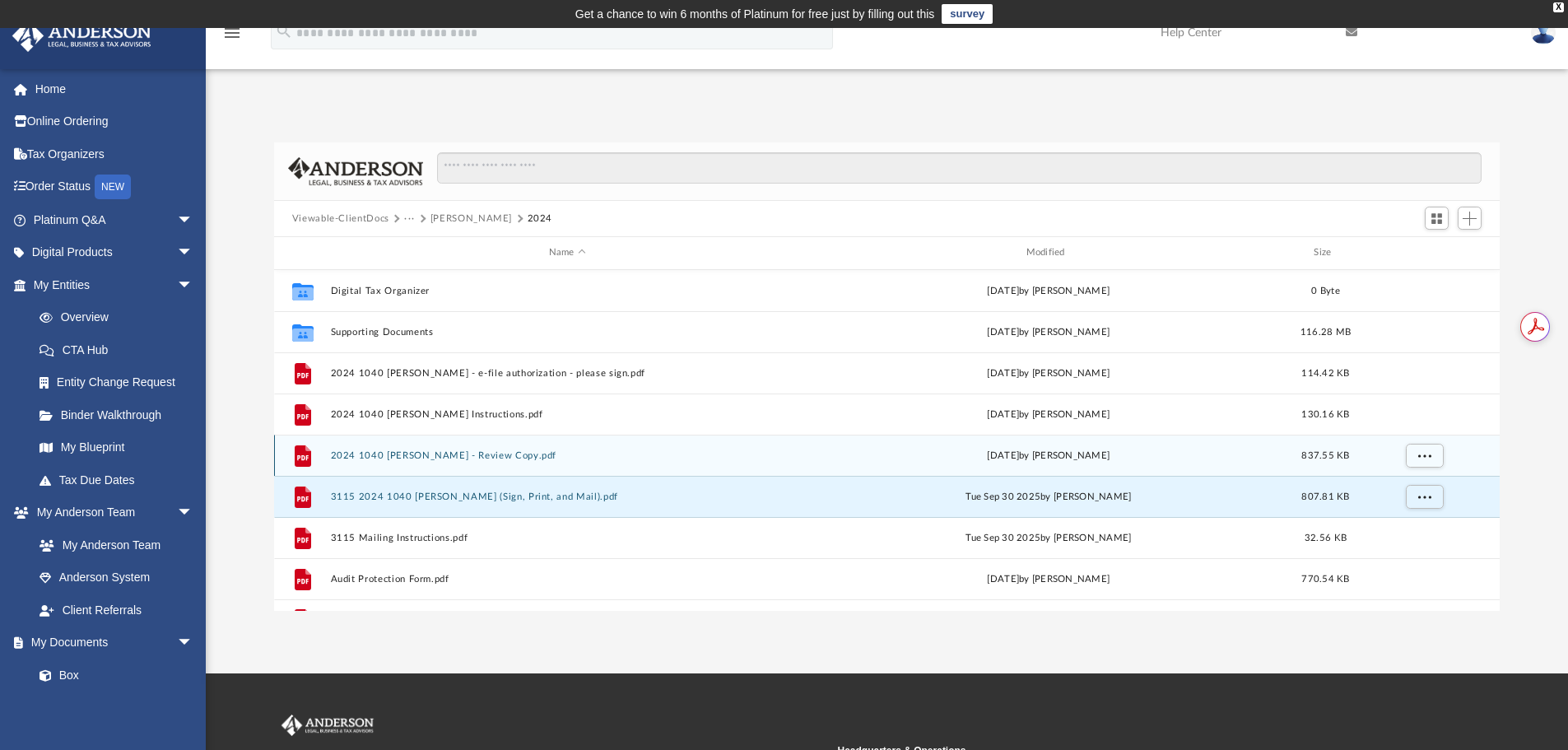
click at [418, 456] on button "2024 1040 LeBlanc, Jean - Review Copy.pdf" at bounding box center [567, 455] width 474 height 11
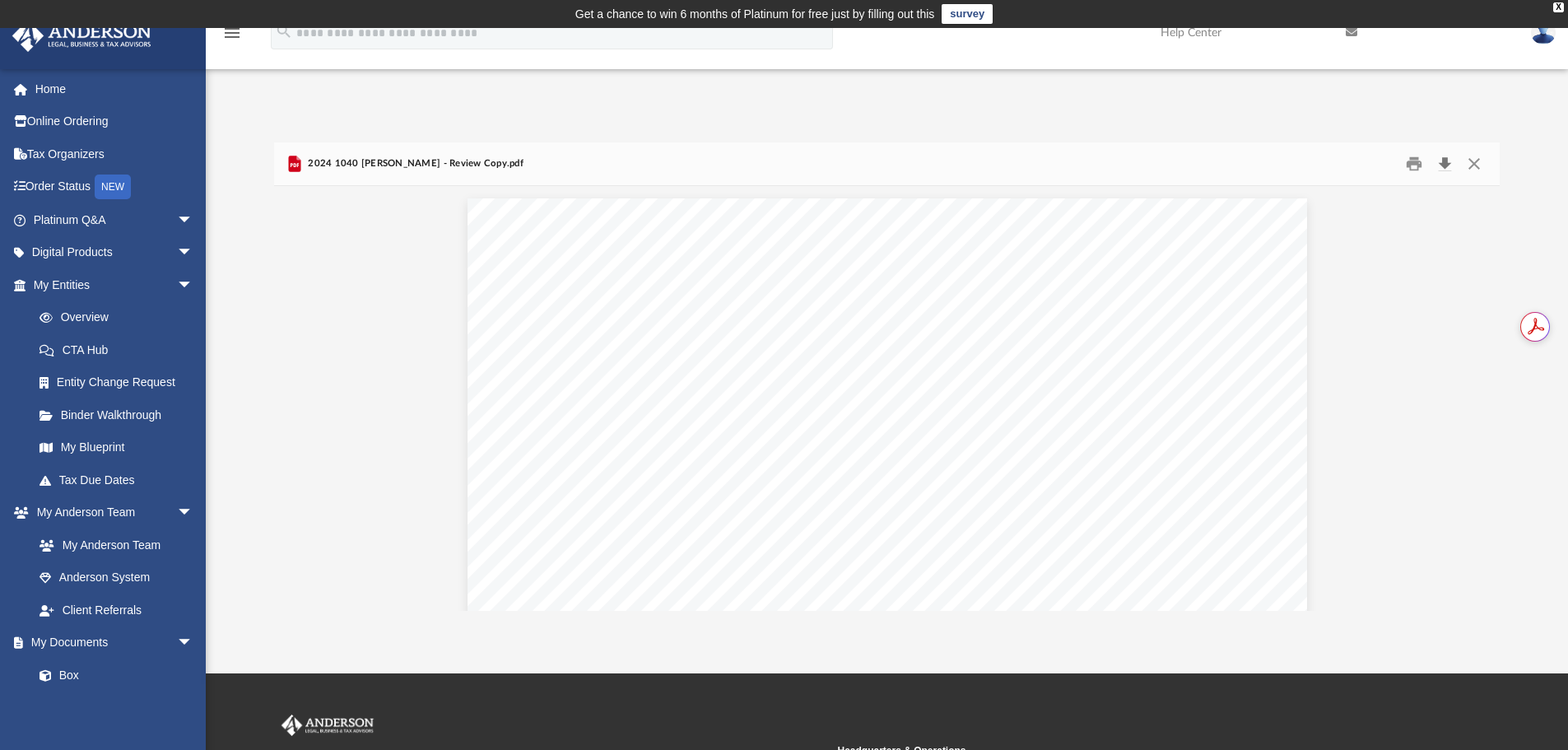
click at [1444, 162] on button "Download" at bounding box center [1444, 165] width 29 height 26
